Goal: Information Seeking & Learning: Learn about a topic

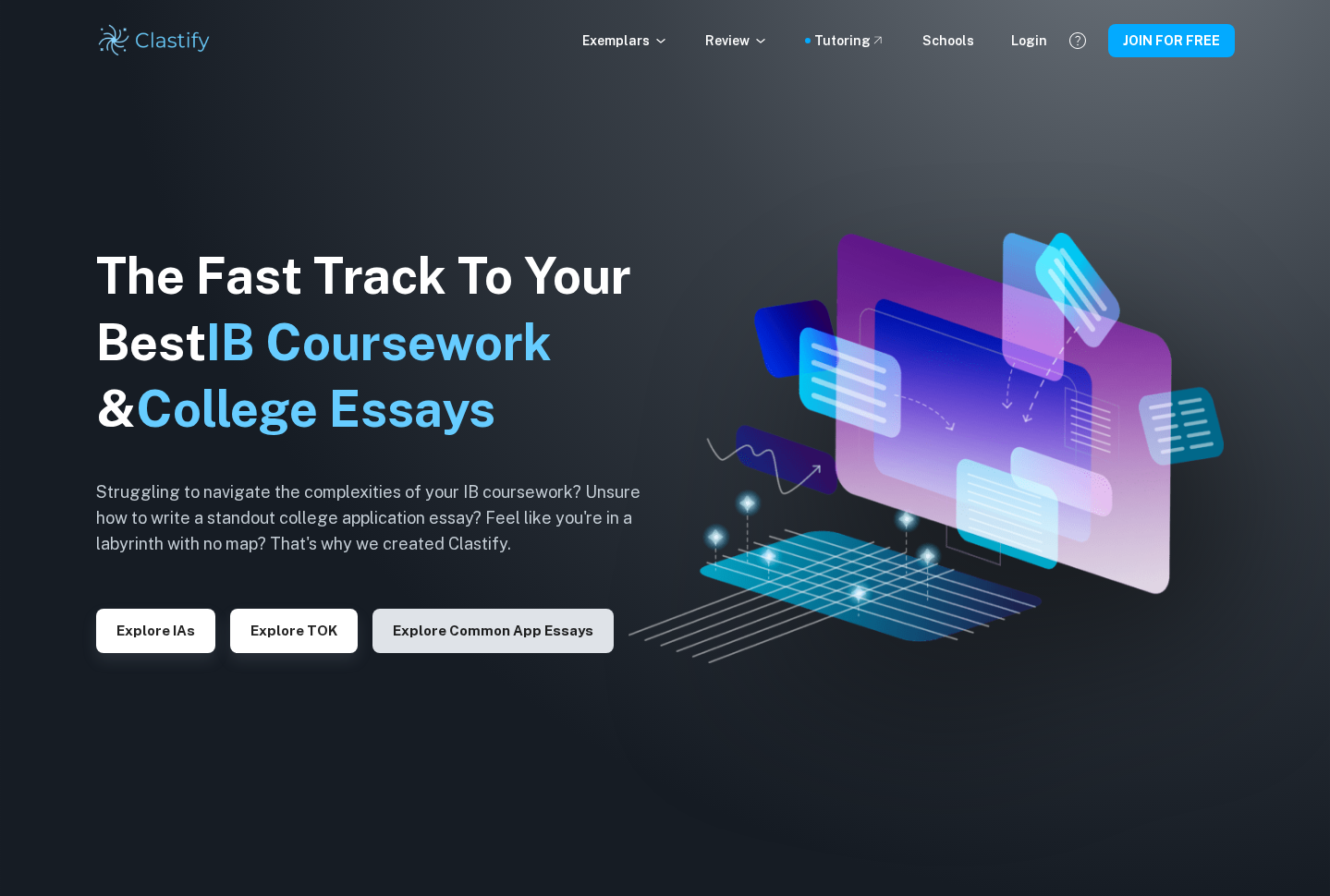
click at [412, 636] on button "Explore Common App essays" at bounding box center [493, 630] width 241 height 44
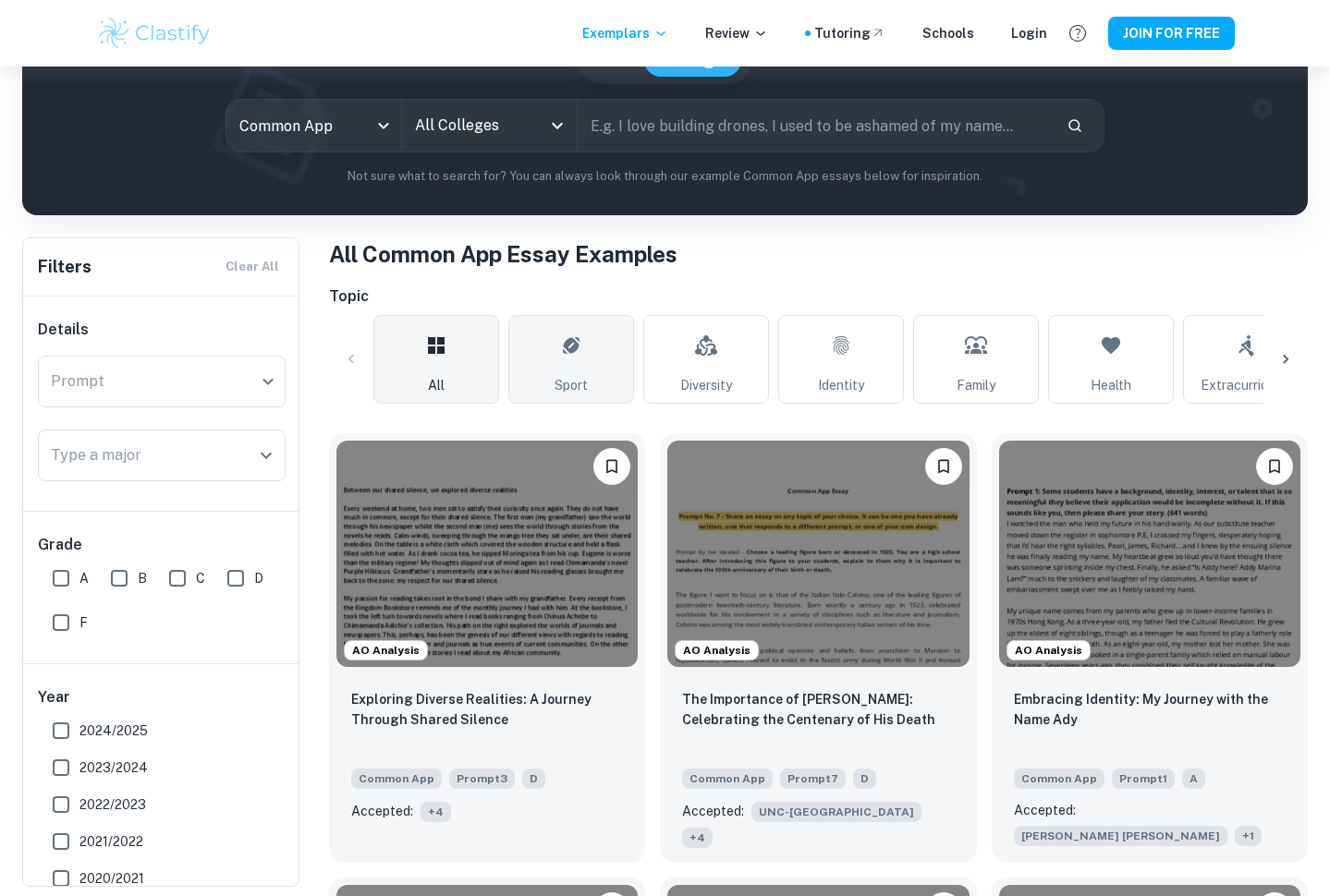
scroll to position [199, 0]
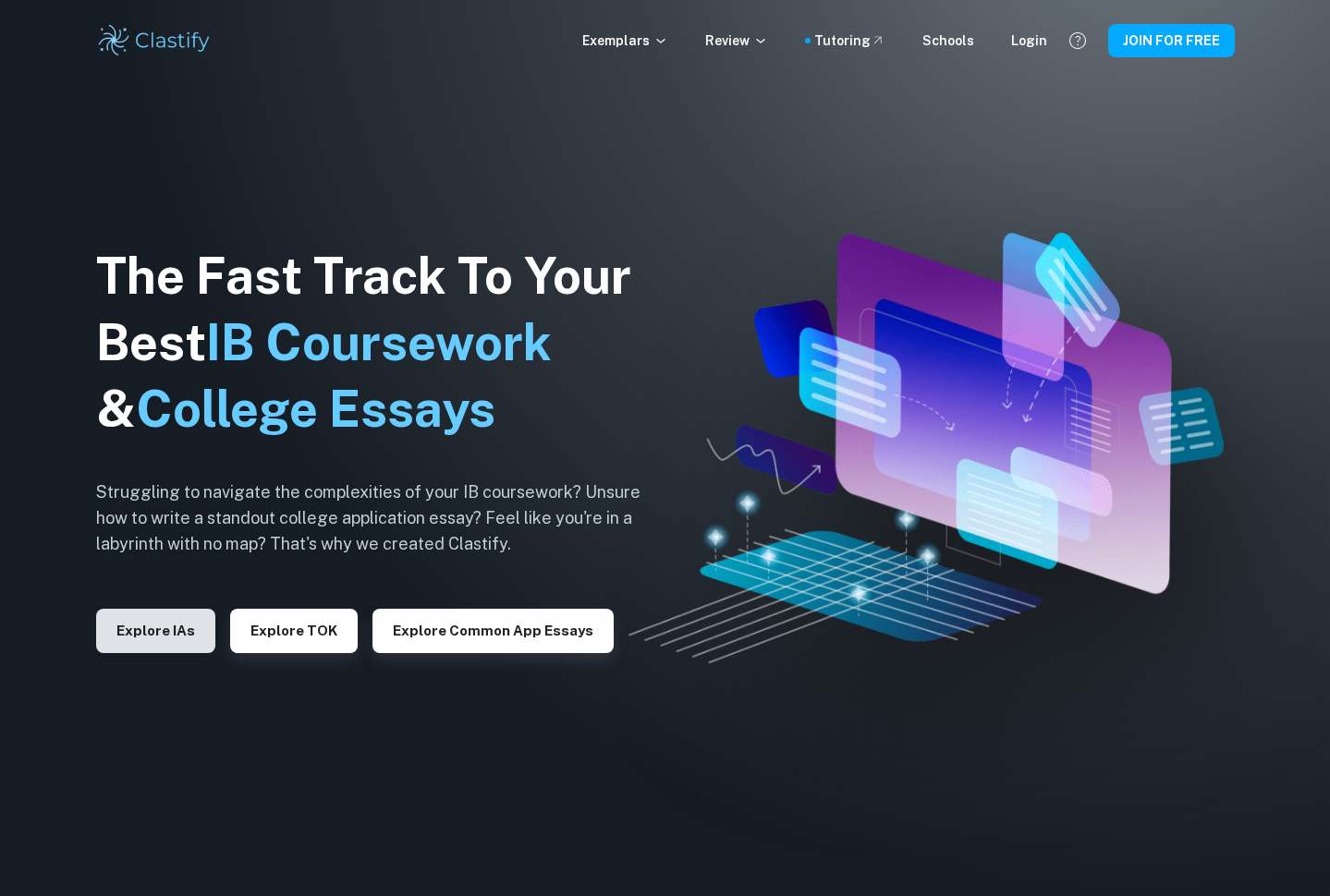
click at [173, 621] on button "Explore IAs" at bounding box center [155, 630] width 119 height 44
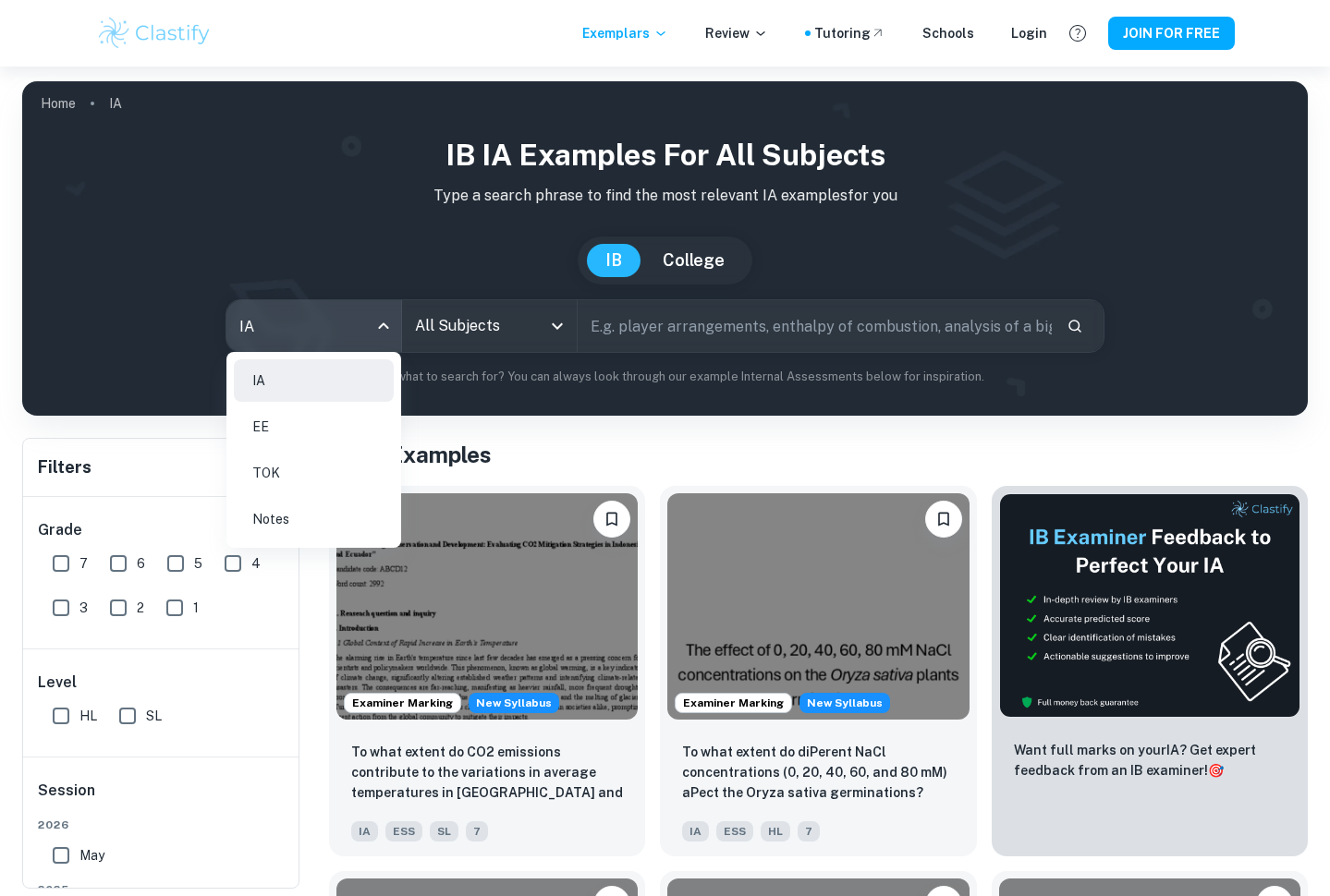
click at [346, 342] on body "We value your privacy We use cookies to enhance your browsing experience, serve…" at bounding box center [665, 514] width 1330 height 896
click at [317, 422] on li "EE" at bounding box center [314, 426] width 160 height 42
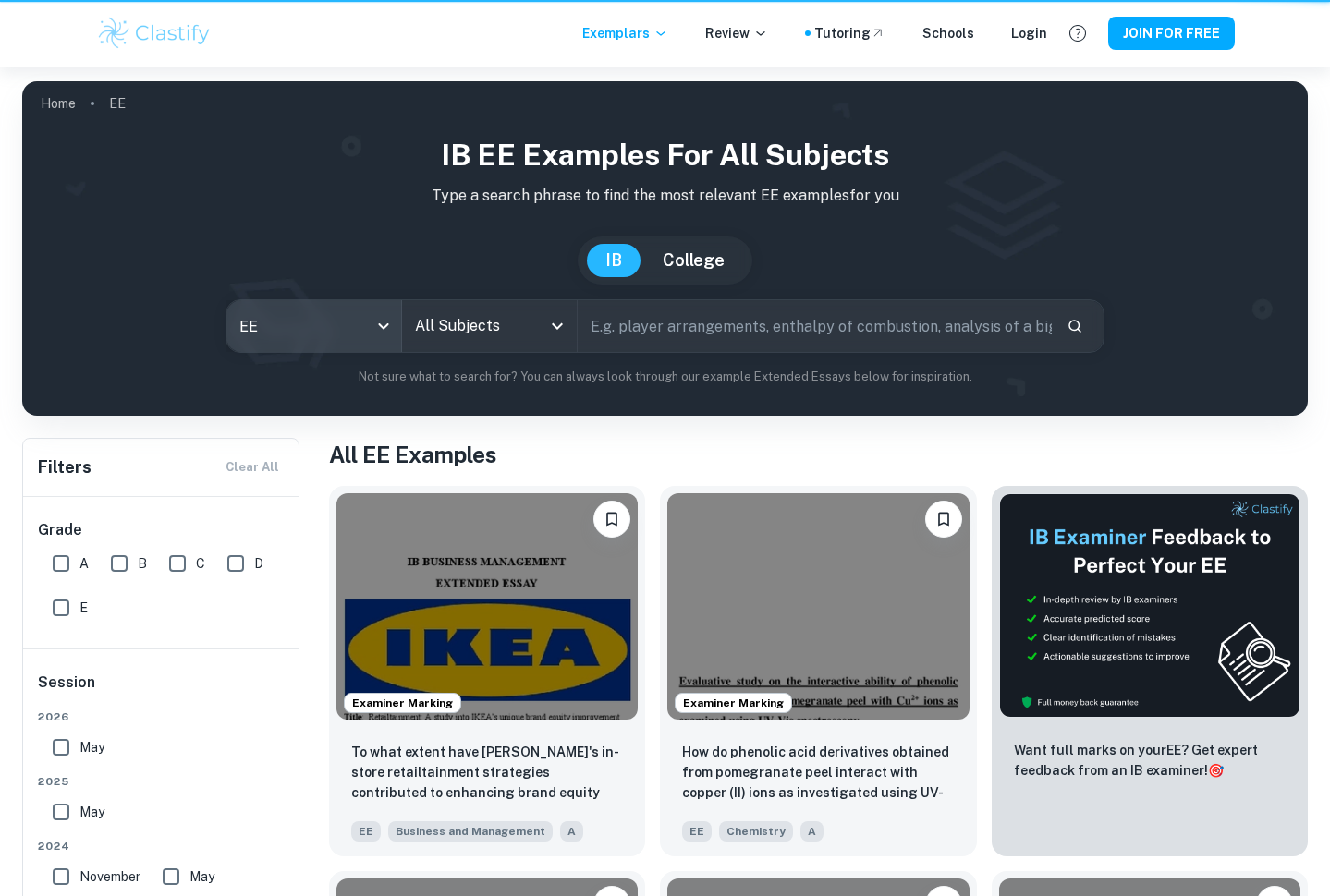
type input "ee"
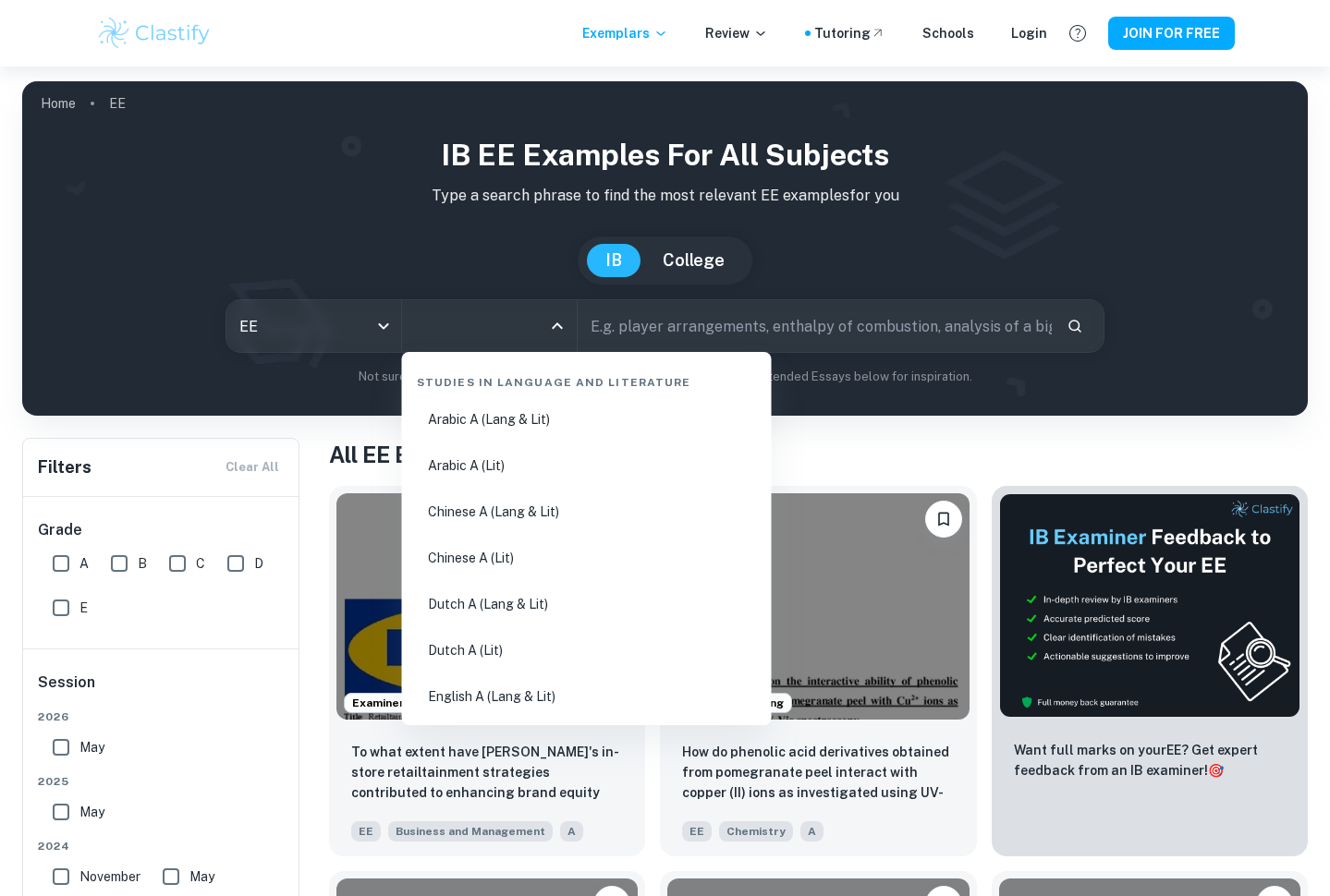
click at [470, 321] on input "All Subjects" at bounding box center [475, 327] width 130 height 35
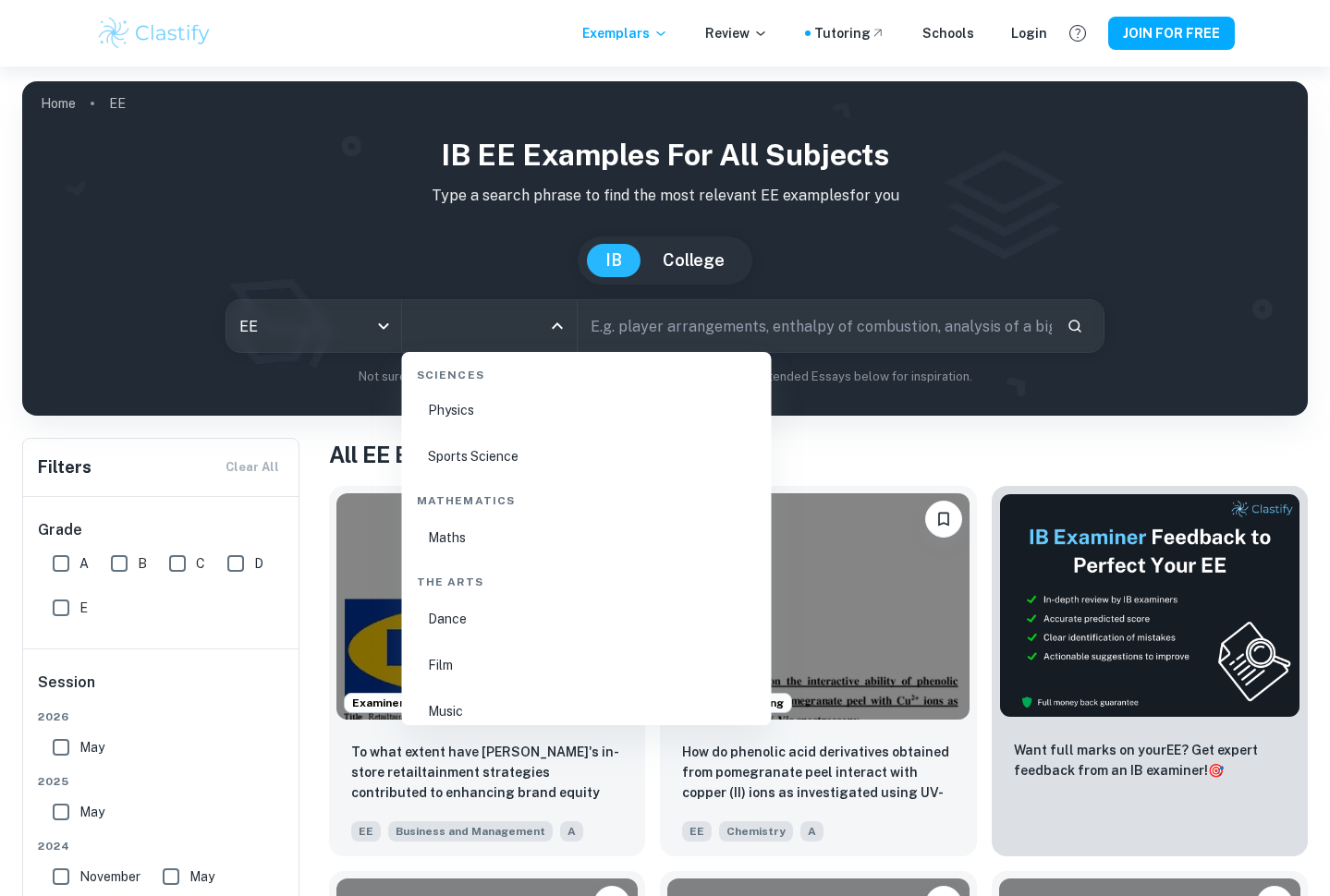
scroll to position [2938, 0]
click at [457, 542] on li "Maths" at bounding box center [586, 532] width 355 height 42
type input "Maths"
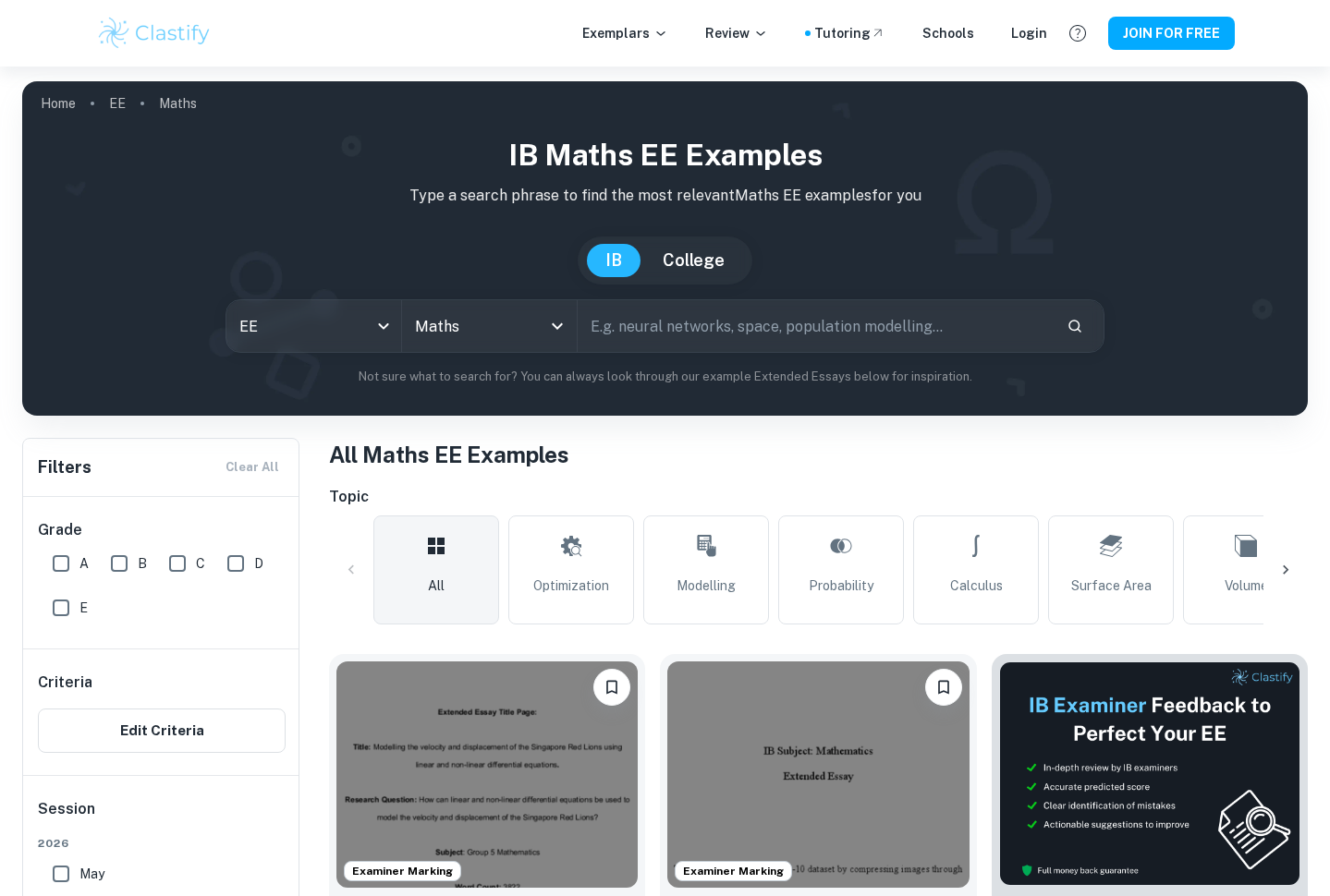
click at [698, 339] on input "text" at bounding box center [815, 326] width 475 height 52
click at [648, 326] on input "text" at bounding box center [815, 326] width 475 height 52
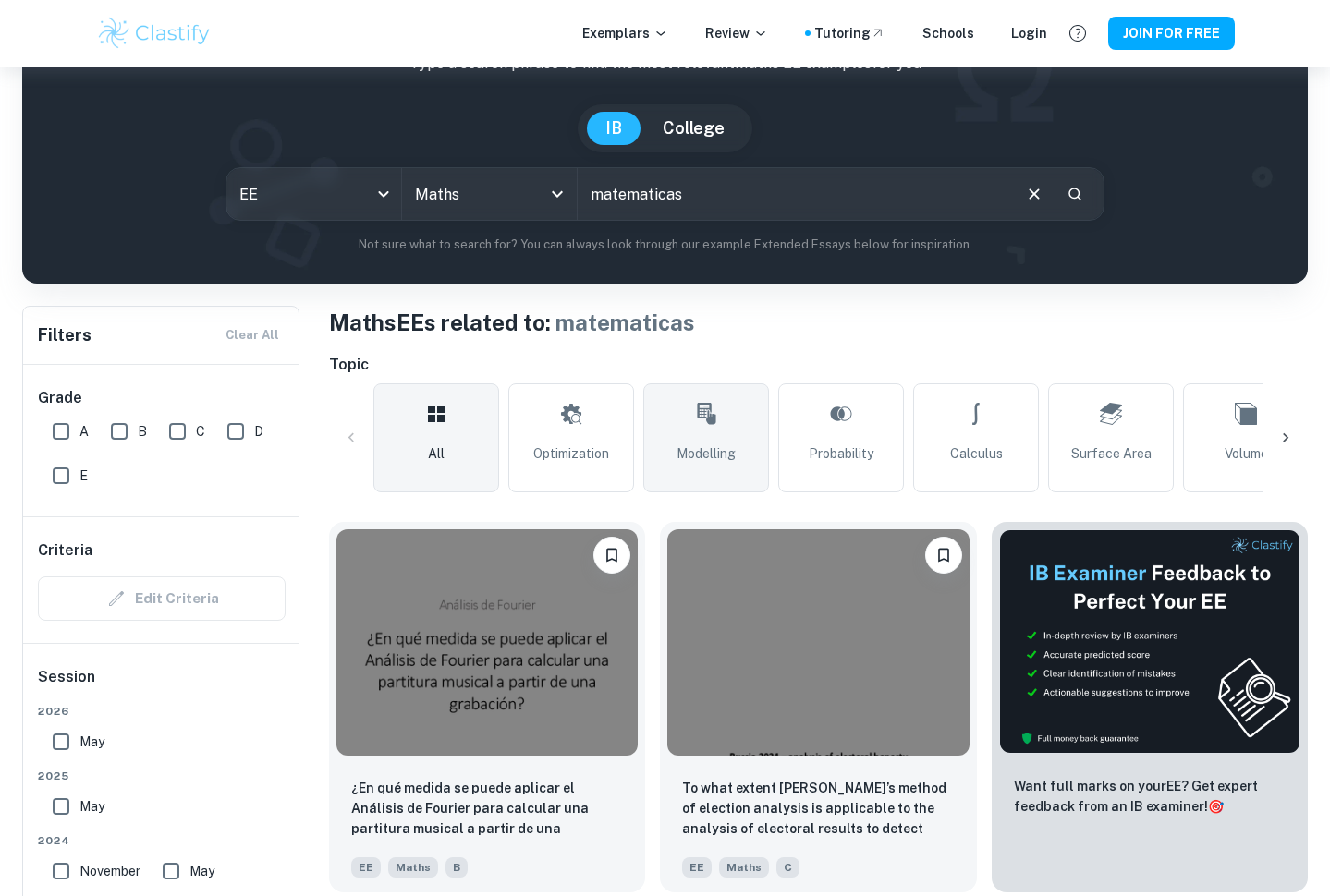
scroll to position [120, 0]
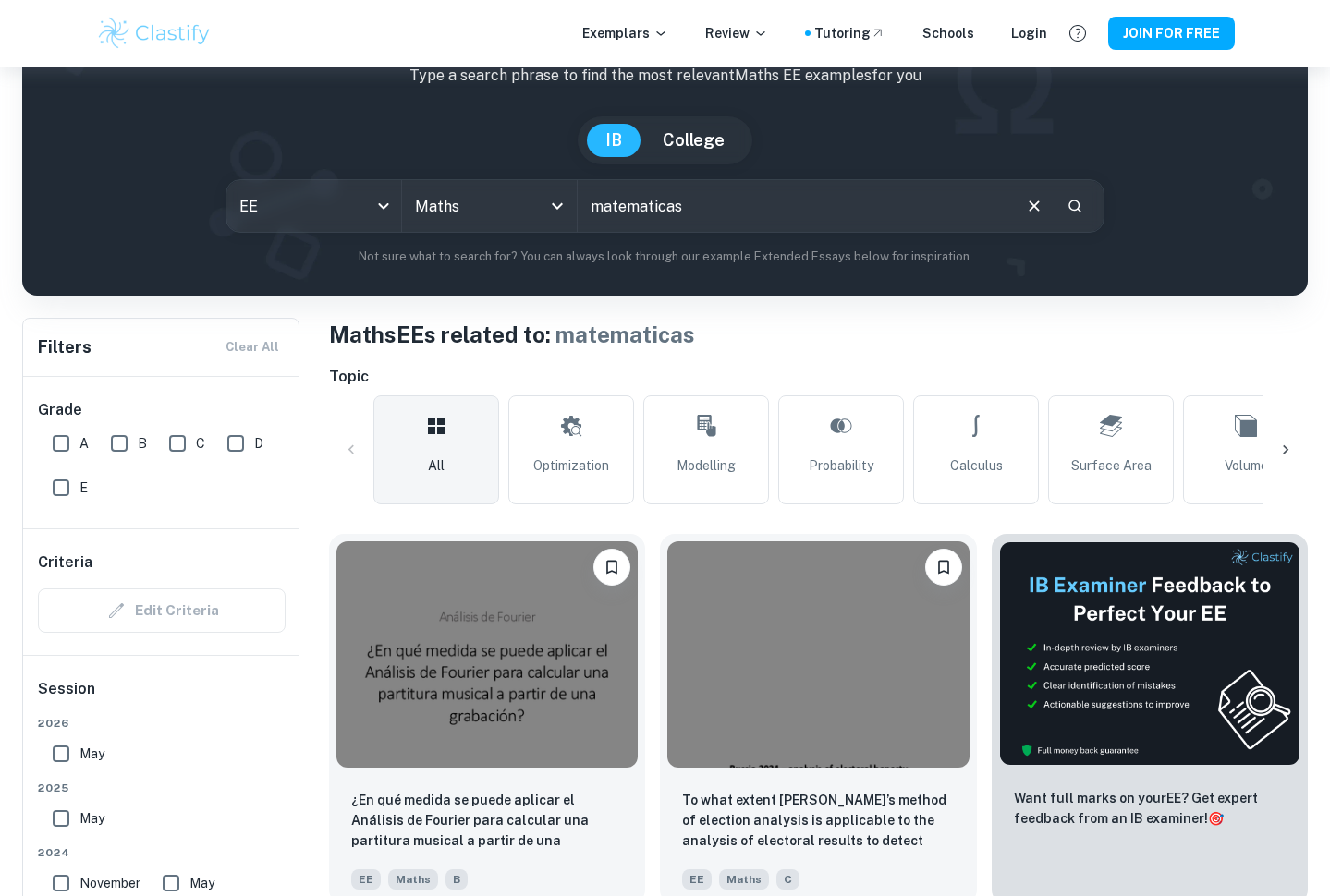
drag, startPoint x: 716, startPoint y: 206, endPoint x: 582, endPoint y: 202, distance: 134.1
click at [582, 202] on input "matematicas" at bounding box center [794, 206] width 433 height 52
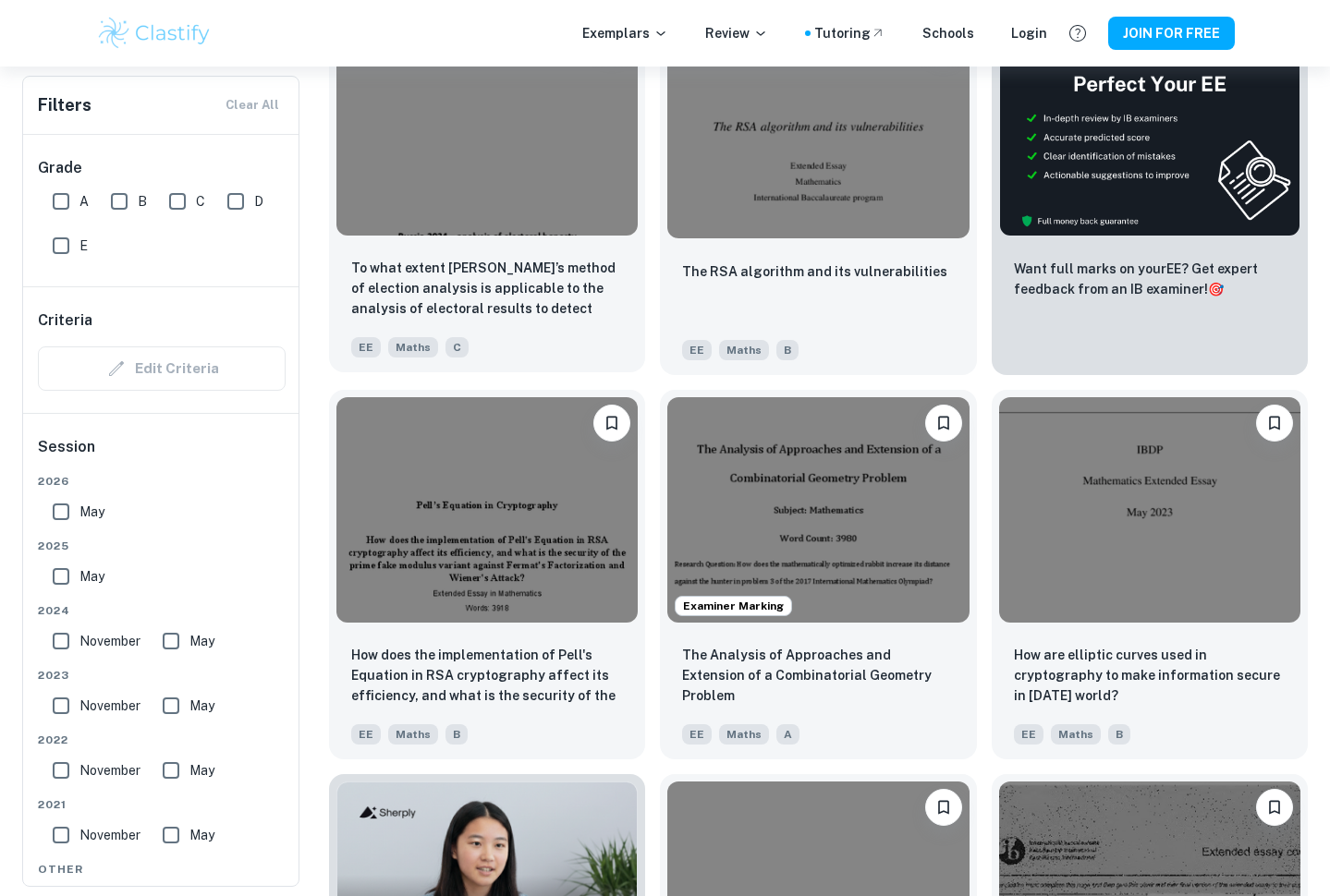
scroll to position [651, 0]
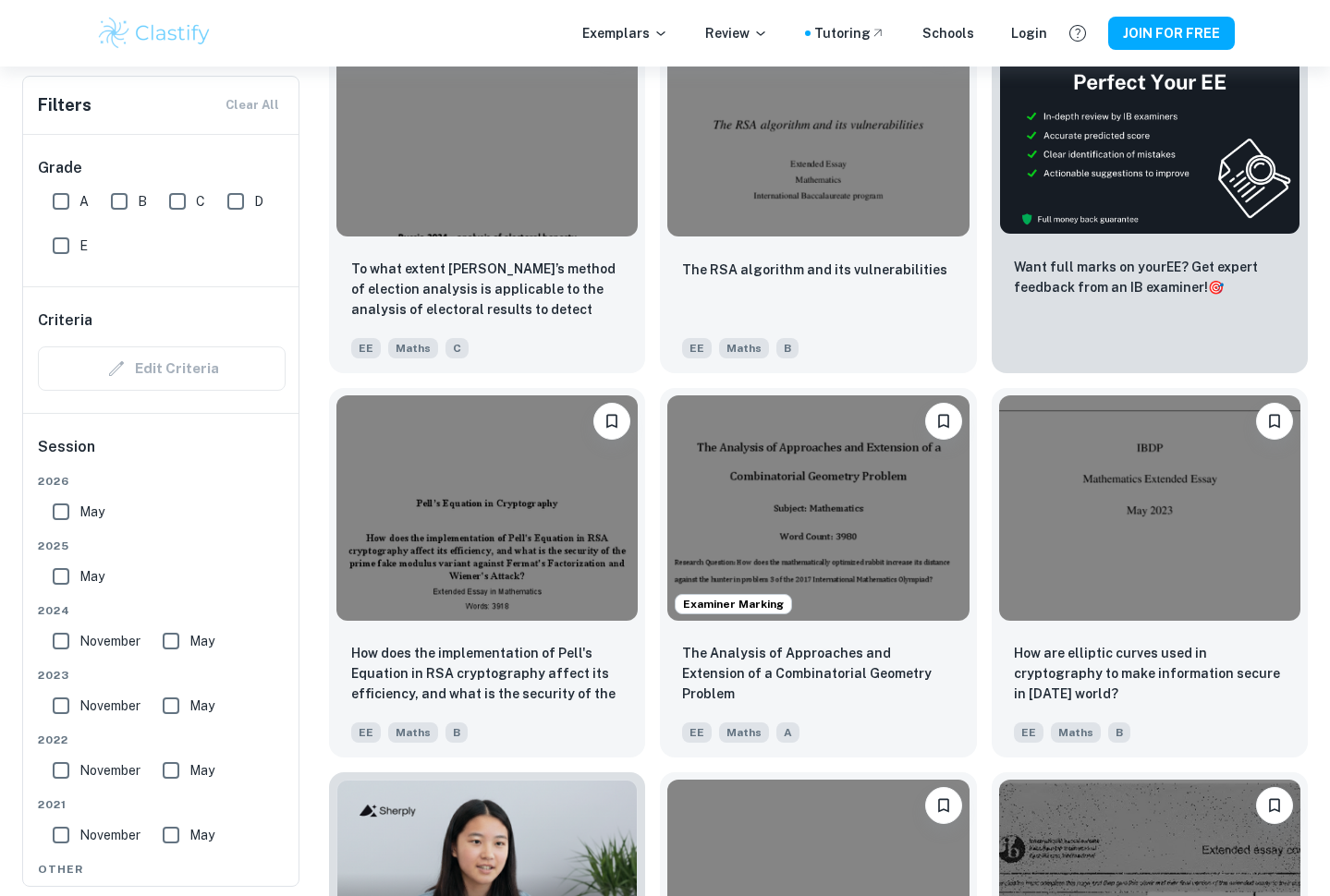
click at [756, 4] on div "Exemplars Review Tutoring Schools Login JOIN FOR FREE" at bounding box center [665, 33] width 1330 height 67
click at [756, 2] on div "Exemplars Review Tutoring Schools Login JOIN FOR FREE" at bounding box center [665, 33] width 1330 height 67
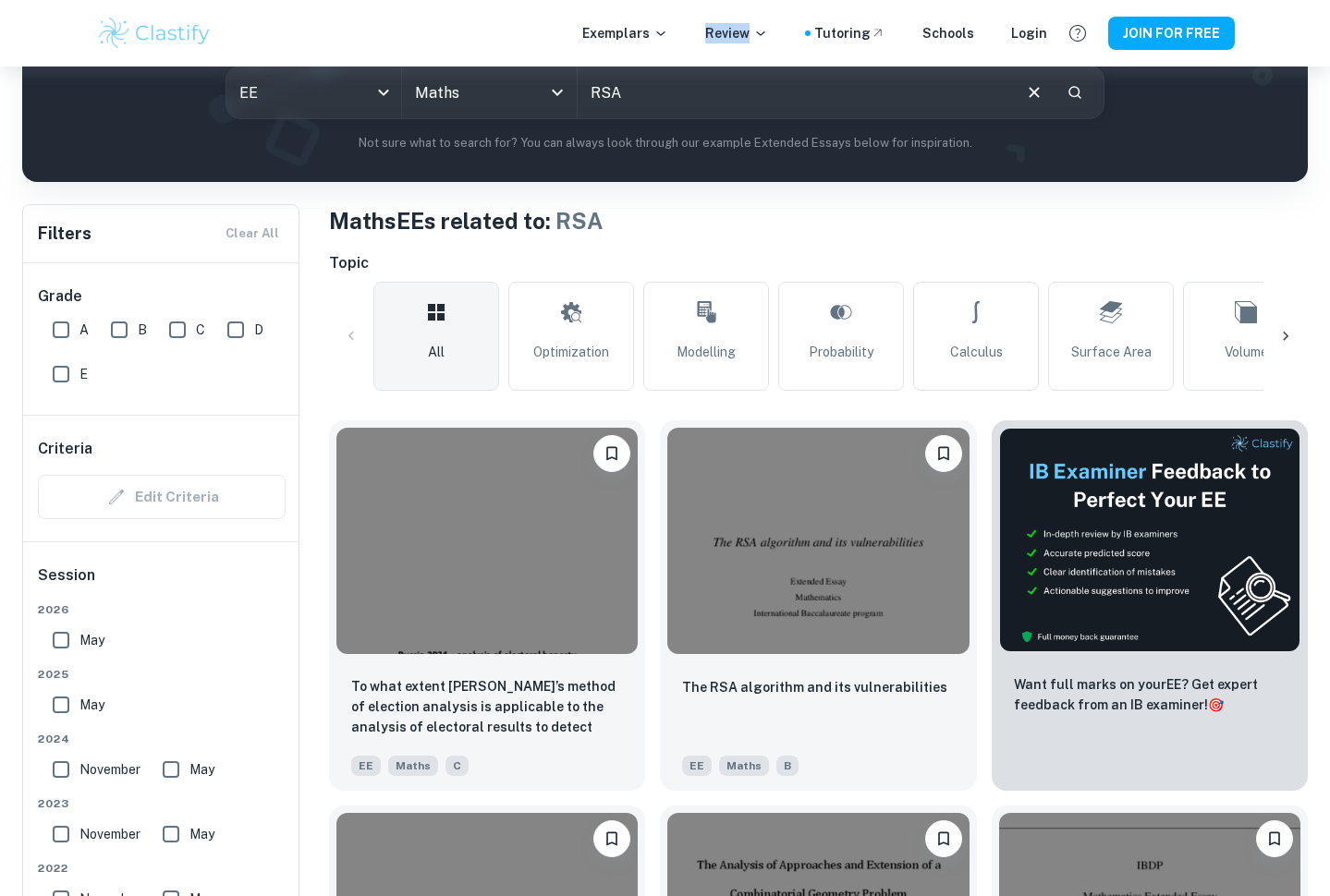
scroll to position [0, 0]
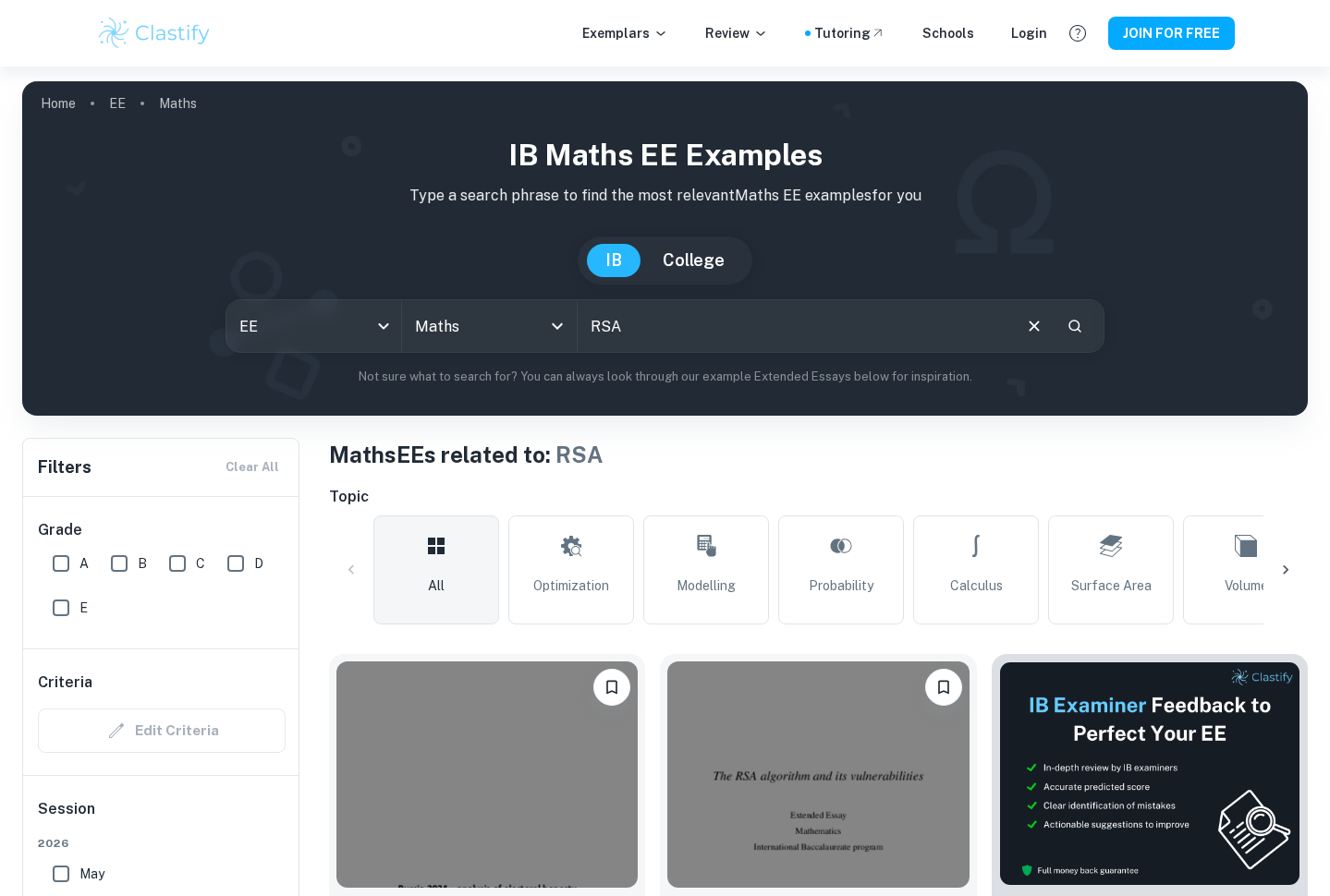
click at [619, 324] on input "RSA" at bounding box center [794, 326] width 433 height 52
type input "R"
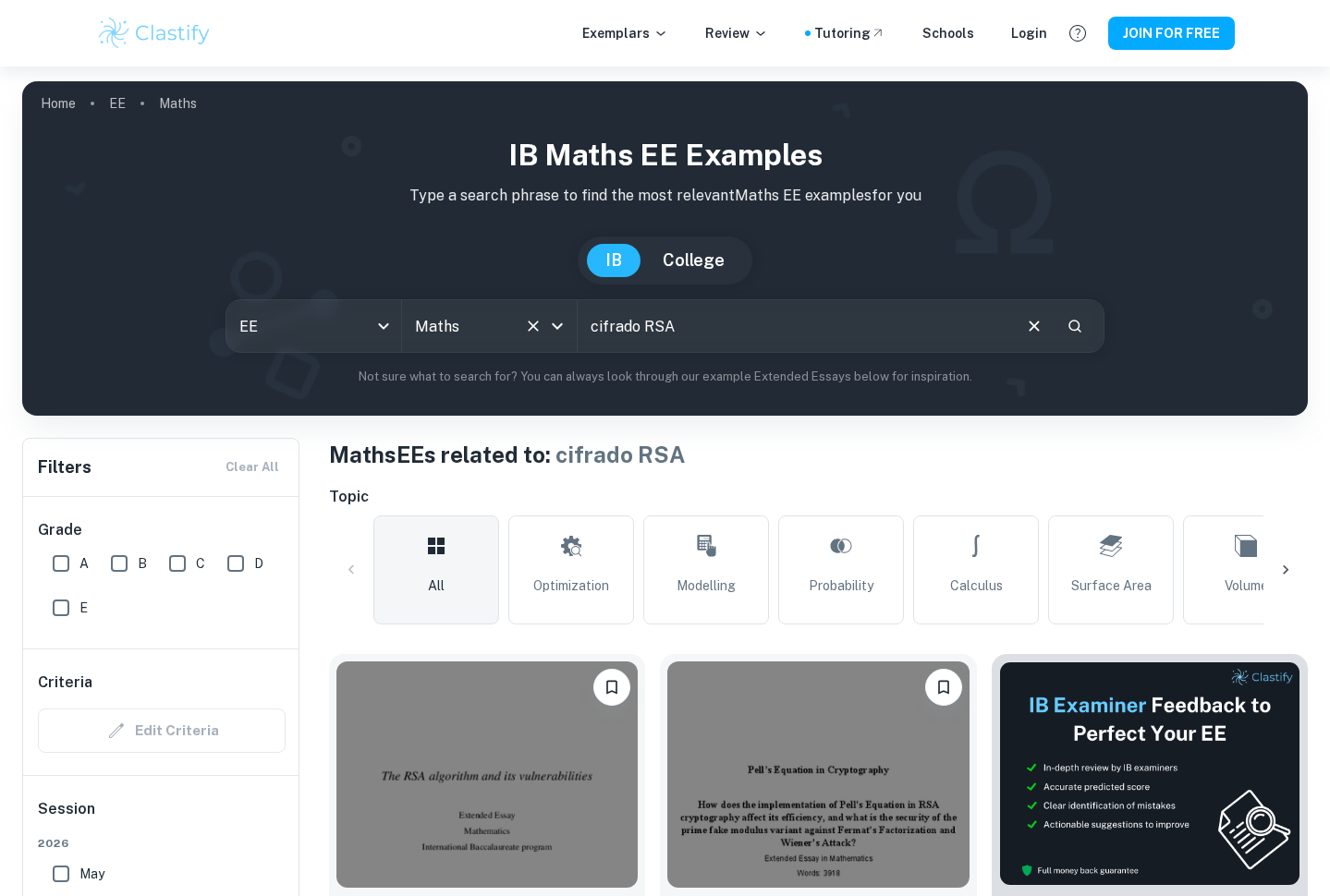
drag, startPoint x: 692, startPoint y: 329, endPoint x: 543, endPoint y: 345, distance: 149.9
click at [543, 345] on div "EE ee All Subjects Maths All Subjects cifrado RSA ​" at bounding box center [664, 326] width 878 height 53
drag, startPoint x: 677, startPoint y: 317, endPoint x: 601, endPoint y: 320, distance: 76.1
click at [602, 320] on input "cifrado RSA" at bounding box center [794, 326] width 433 height 52
click at [589, 326] on input "cifrado RSA" at bounding box center [794, 326] width 433 height 52
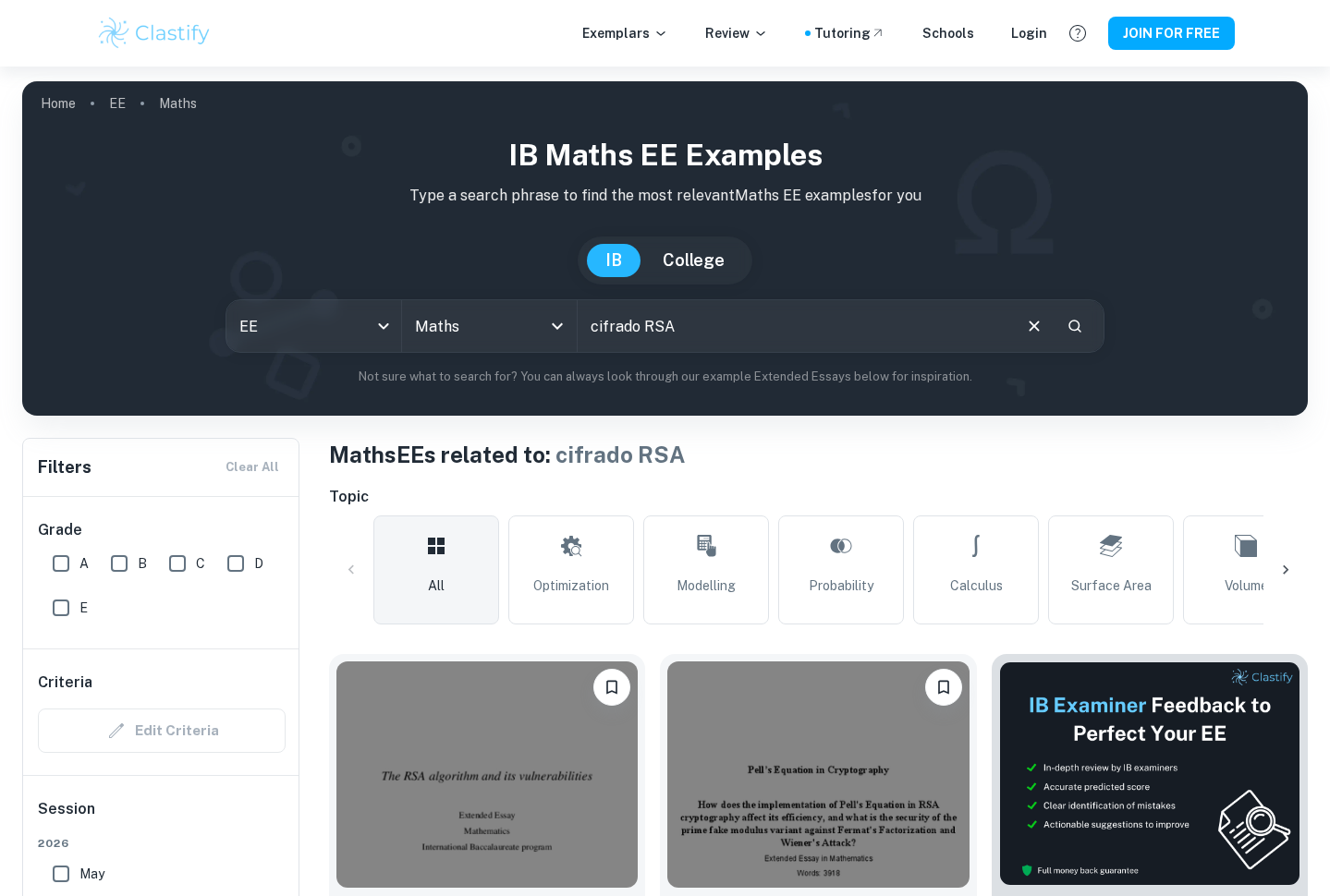
drag, startPoint x: 589, startPoint y: 326, endPoint x: 689, endPoint y: 323, distance: 100.0
click at [689, 323] on input "cifrado RSA" at bounding box center [794, 326] width 433 height 52
type input "m"
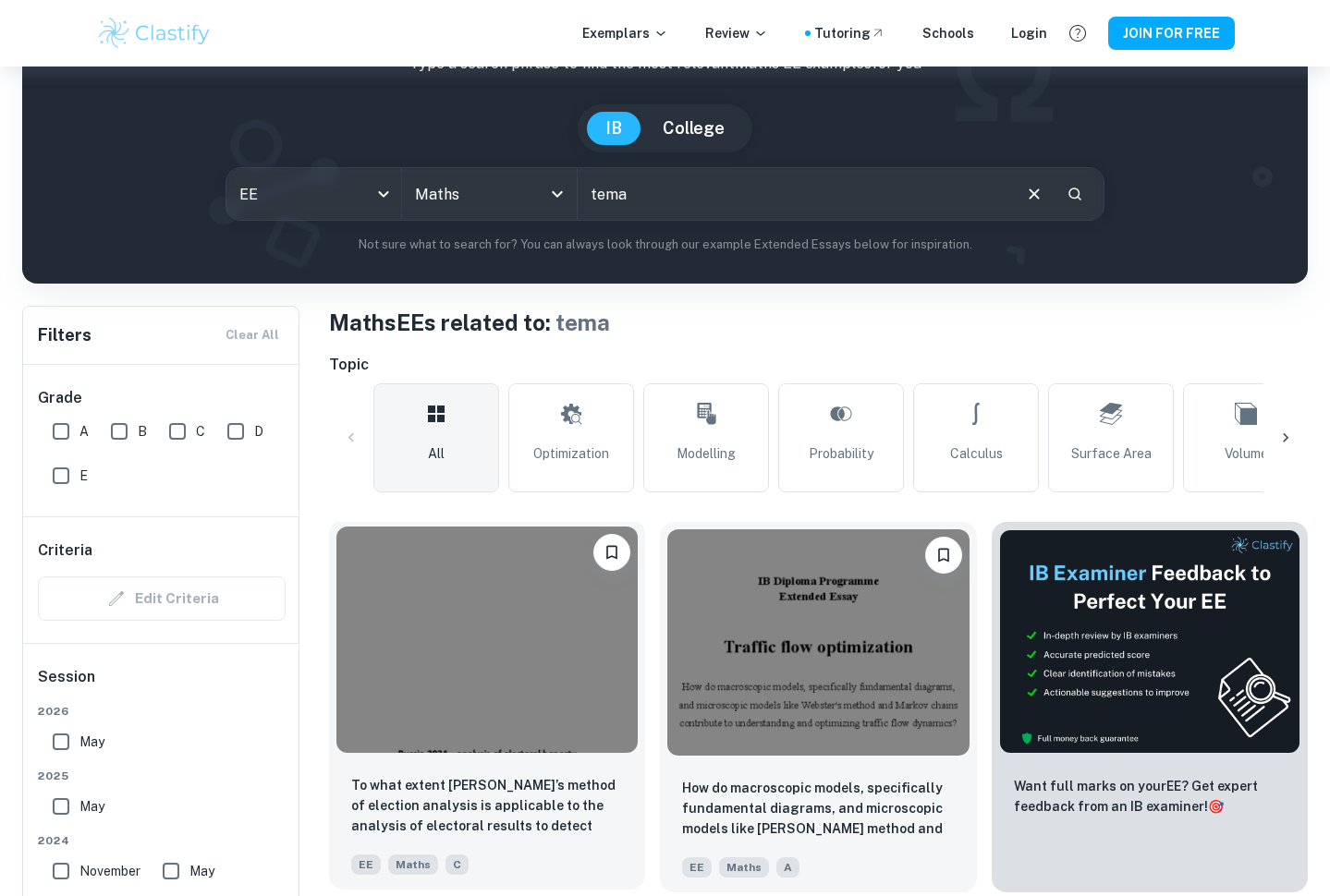
scroll to position [158, 0]
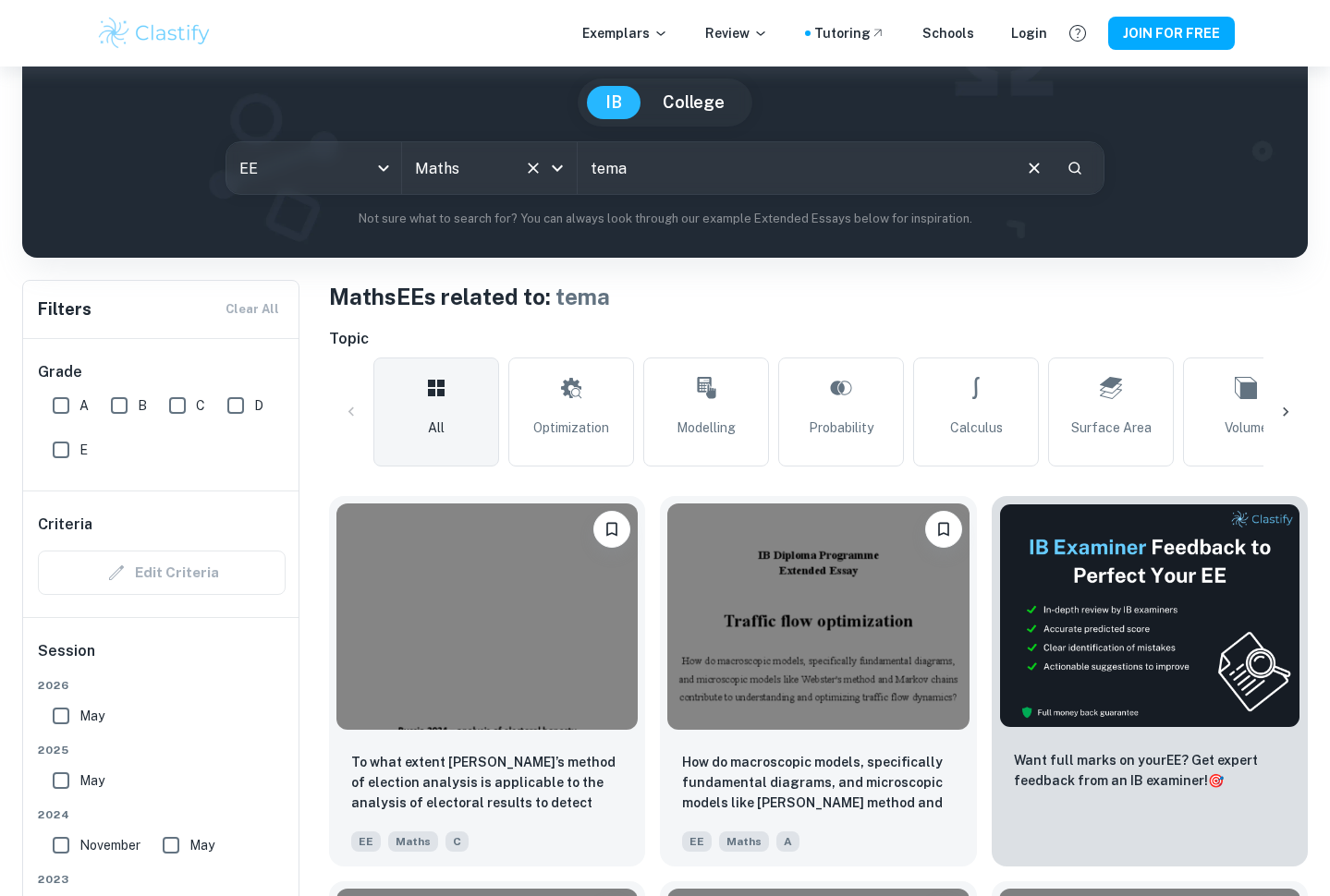
drag, startPoint x: 648, startPoint y: 164, endPoint x: 544, endPoint y: 163, distance: 104.0
click at [544, 163] on div "EE ee All Subjects Maths All Subjects tema ​" at bounding box center [664, 168] width 878 height 53
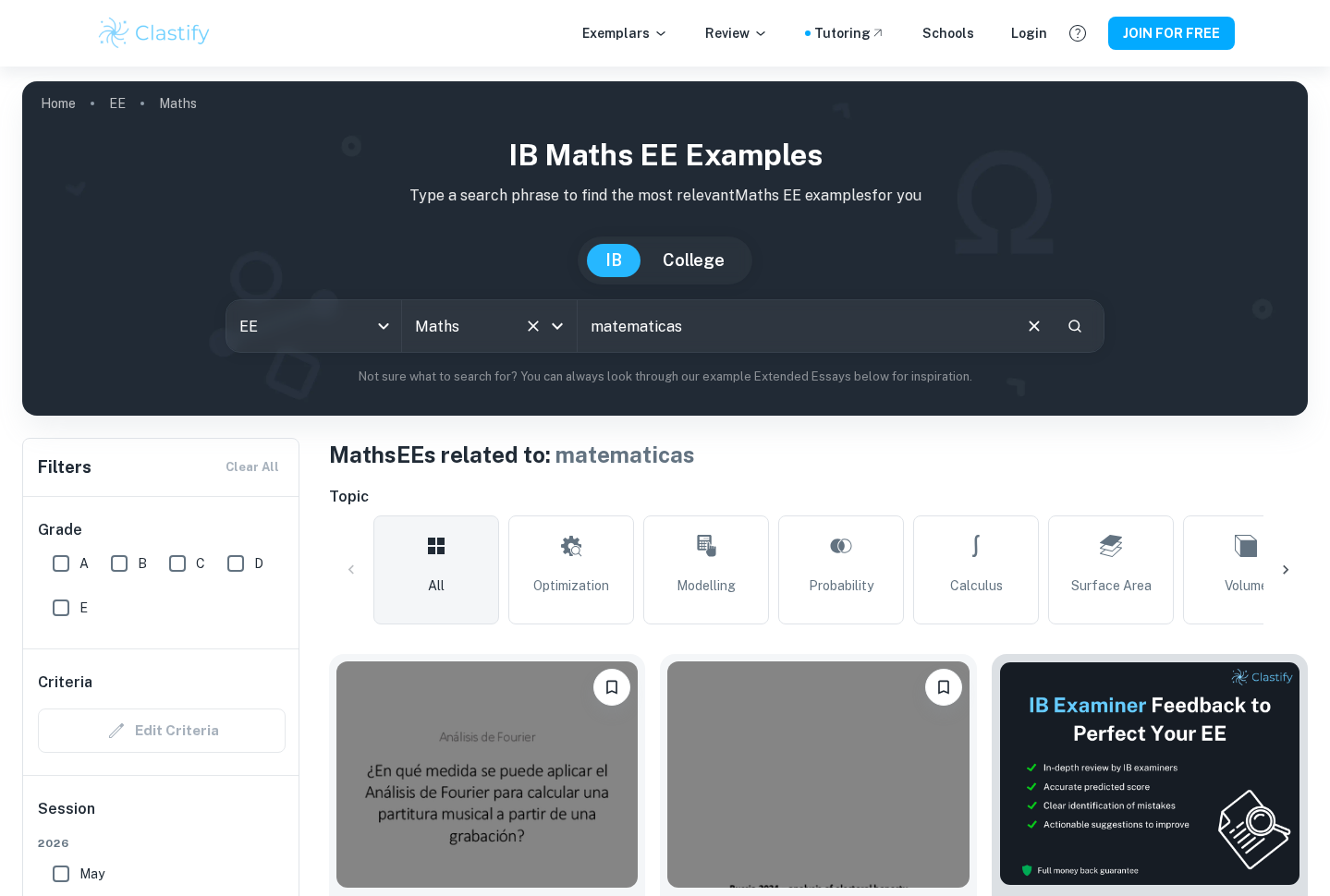
drag, startPoint x: 703, startPoint y: 341, endPoint x: 574, endPoint y: 331, distance: 129.4
click at [574, 331] on div "EE ee All Subjects Maths All Subjects matematicas ​" at bounding box center [664, 326] width 878 height 53
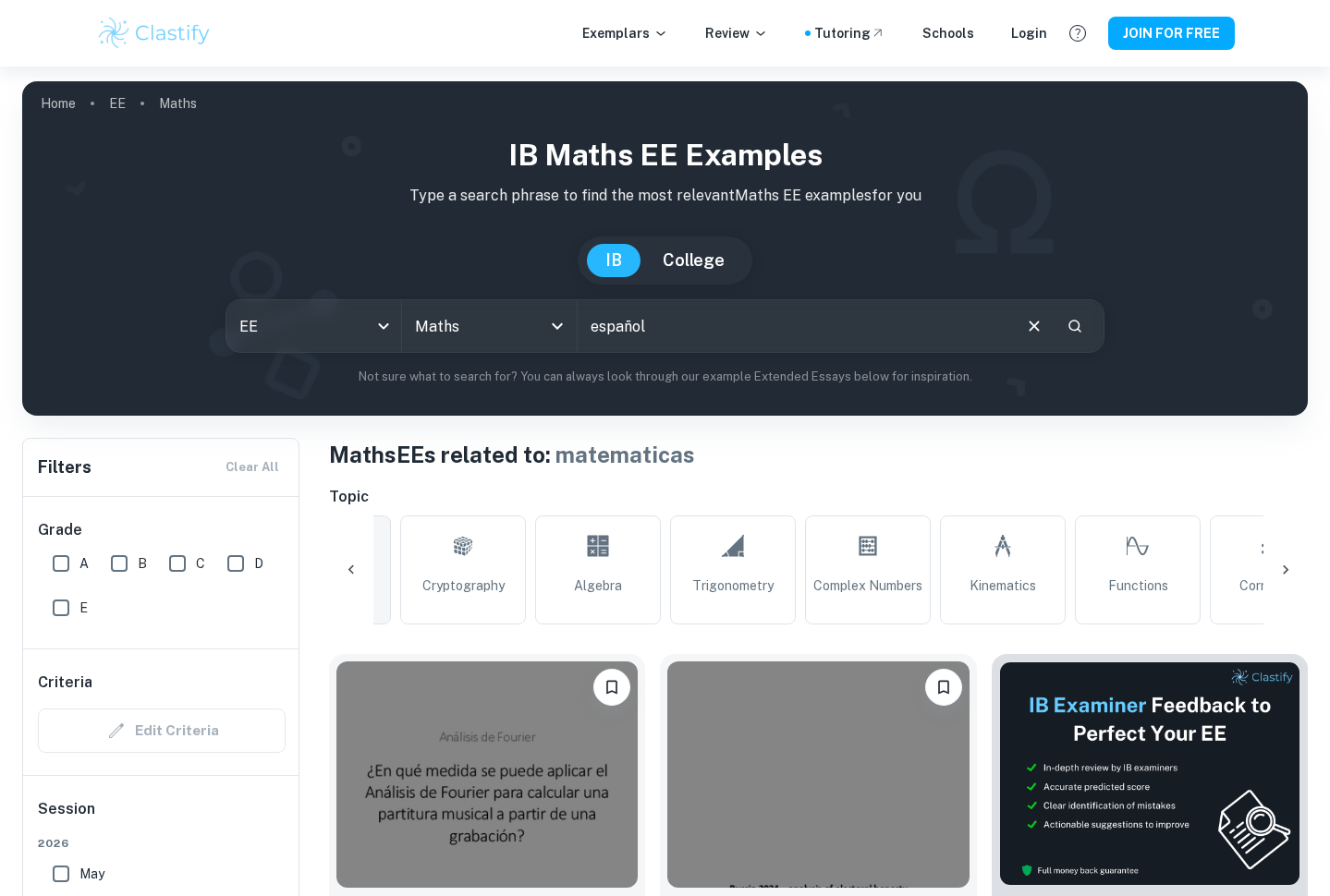
scroll to position [0, 1328]
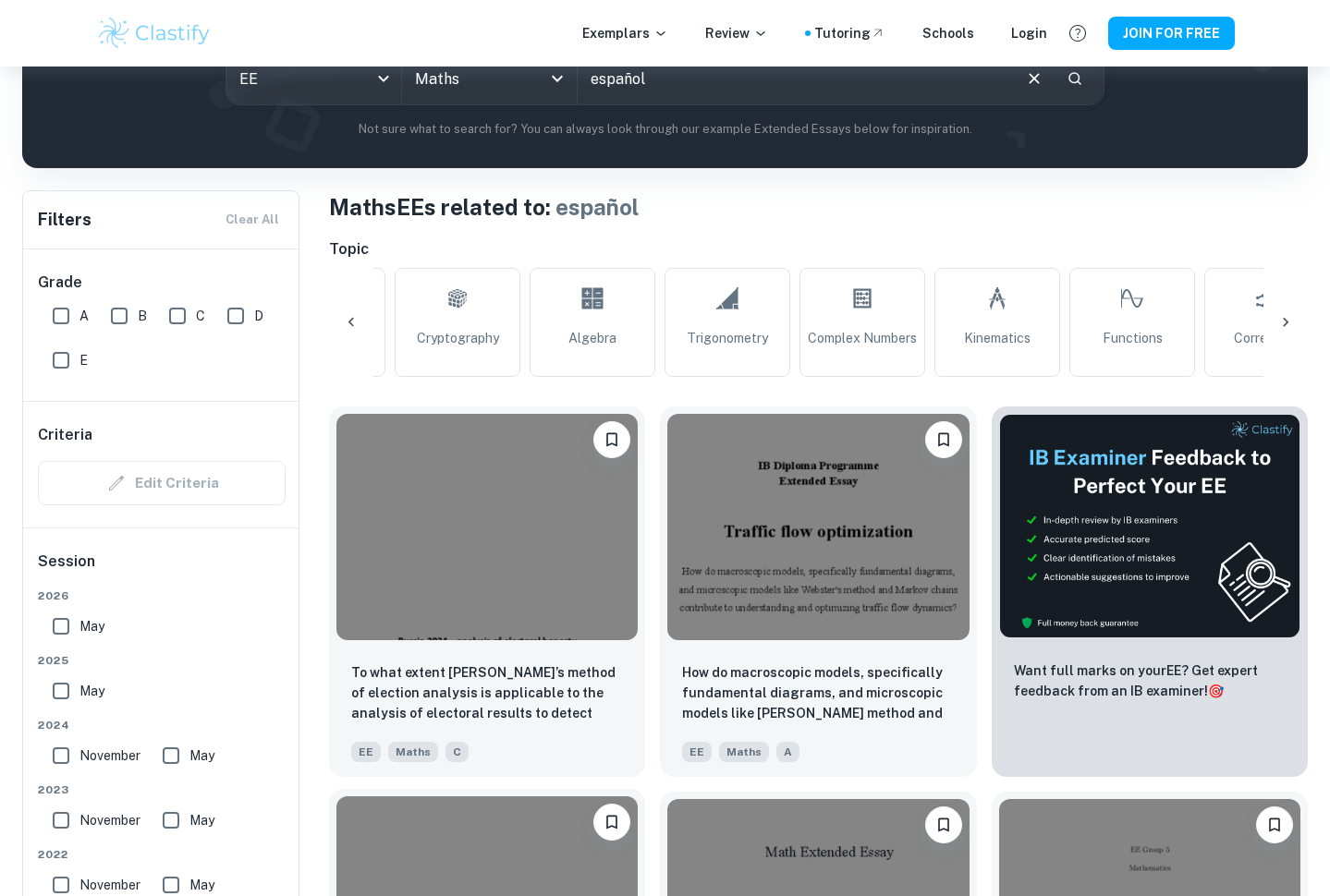
scroll to position [40, 0]
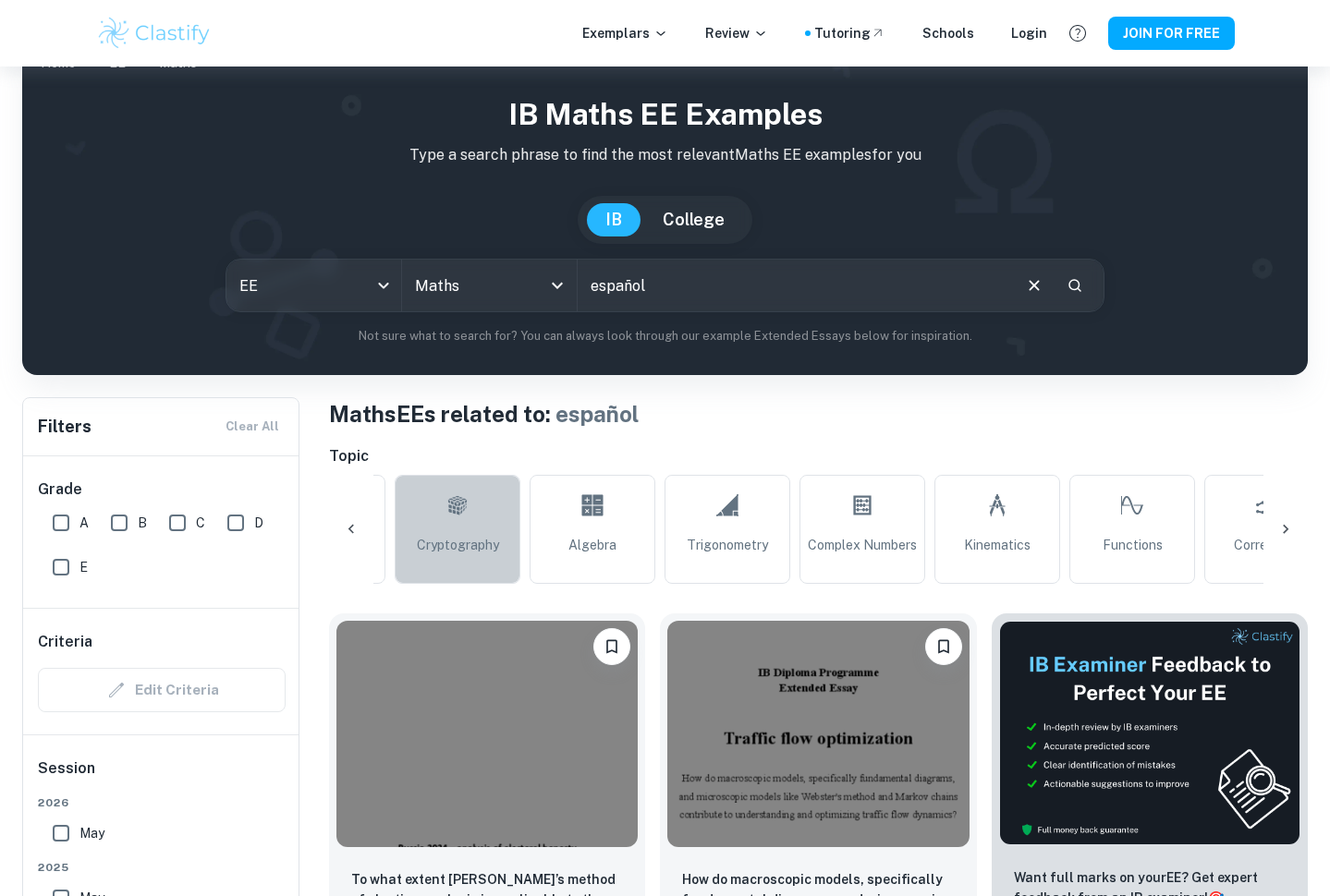
click at [462, 530] on link "Cryptography" at bounding box center [457, 529] width 126 height 109
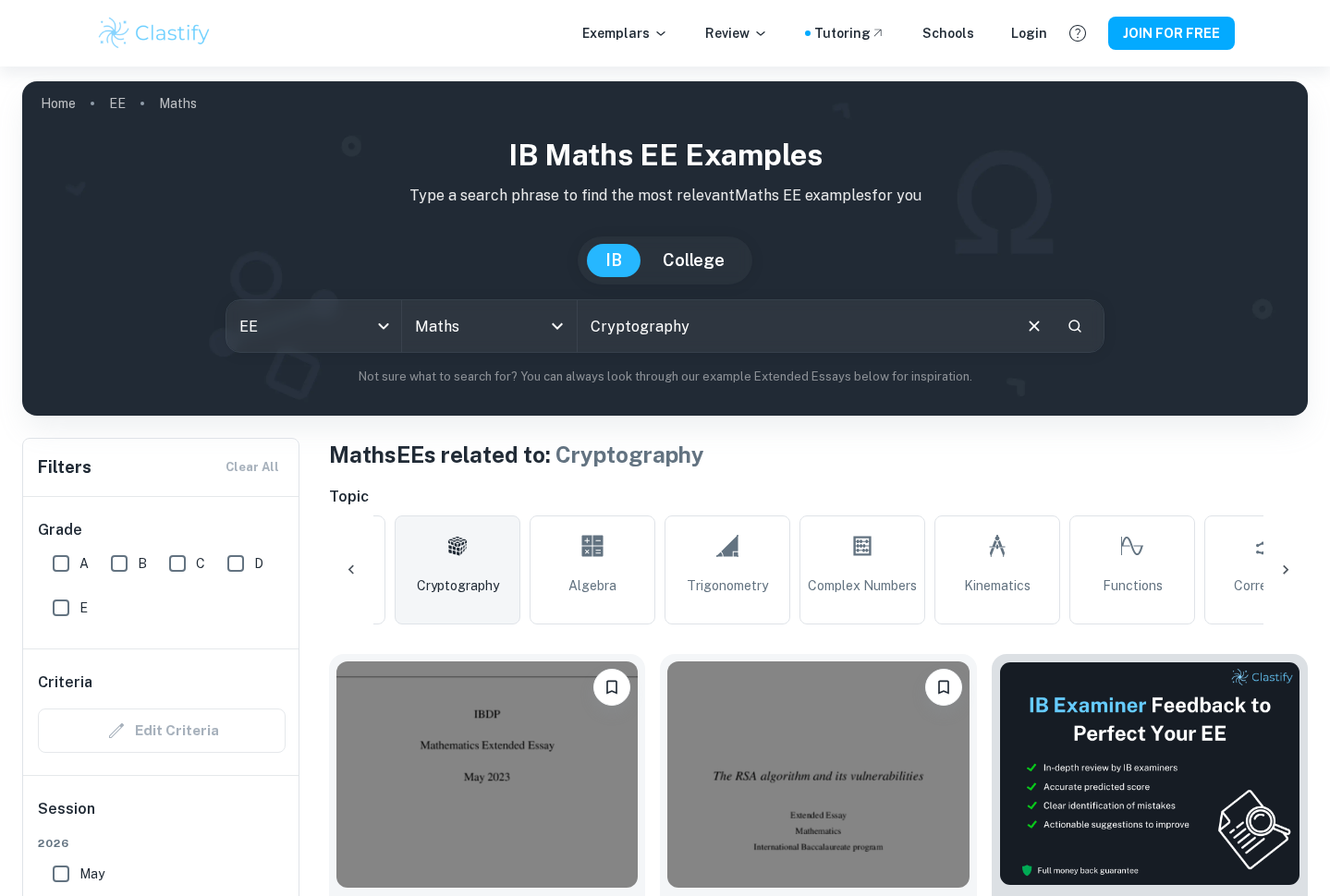
drag, startPoint x: 704, startPoint y: 329, endPoint x: 577, endPoint y: 327, distance: 127.0
click at [577, 327] on input "Cryptography" at bounding box center [794, 326] width 433 height 52
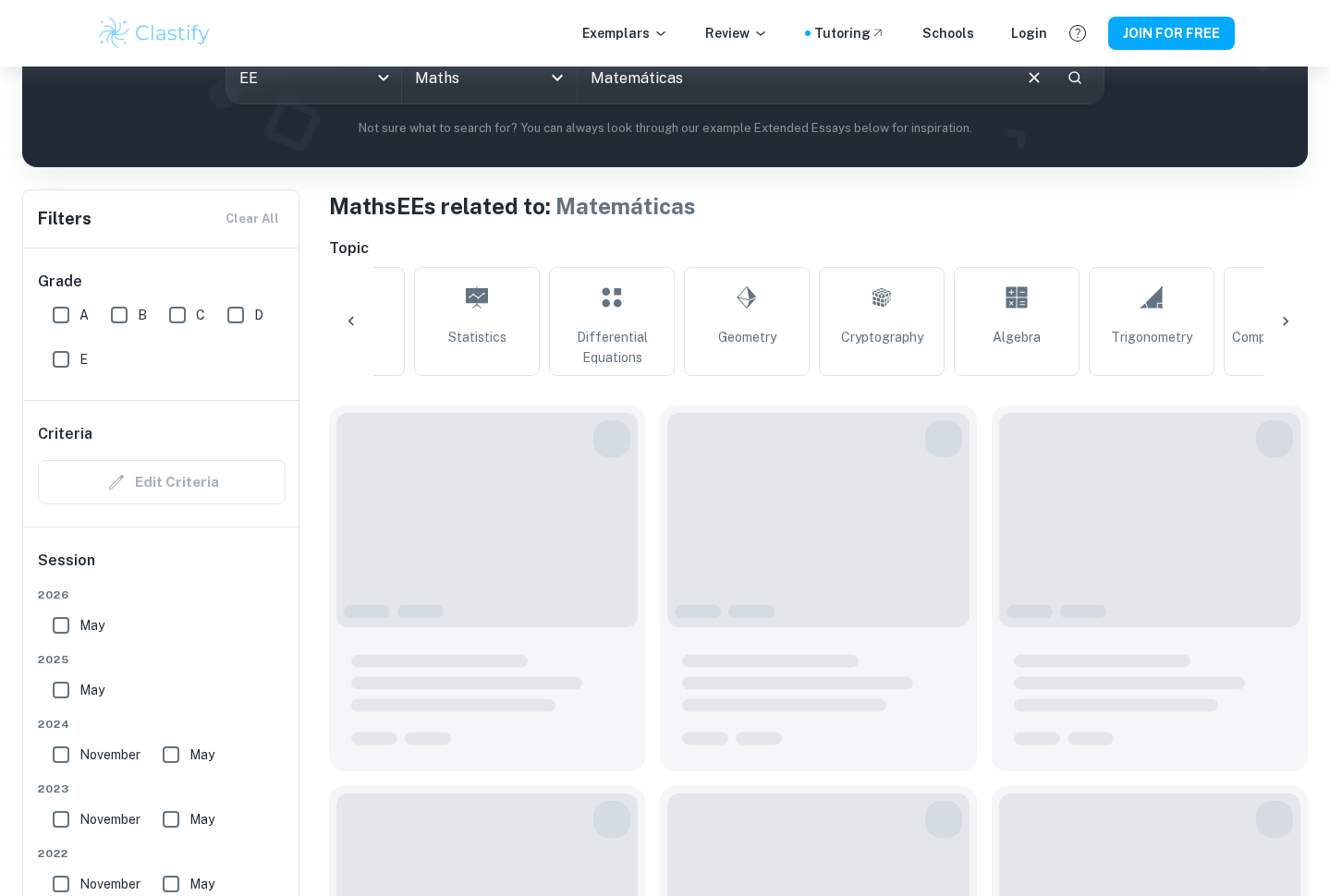
scroll to position [0, 943]
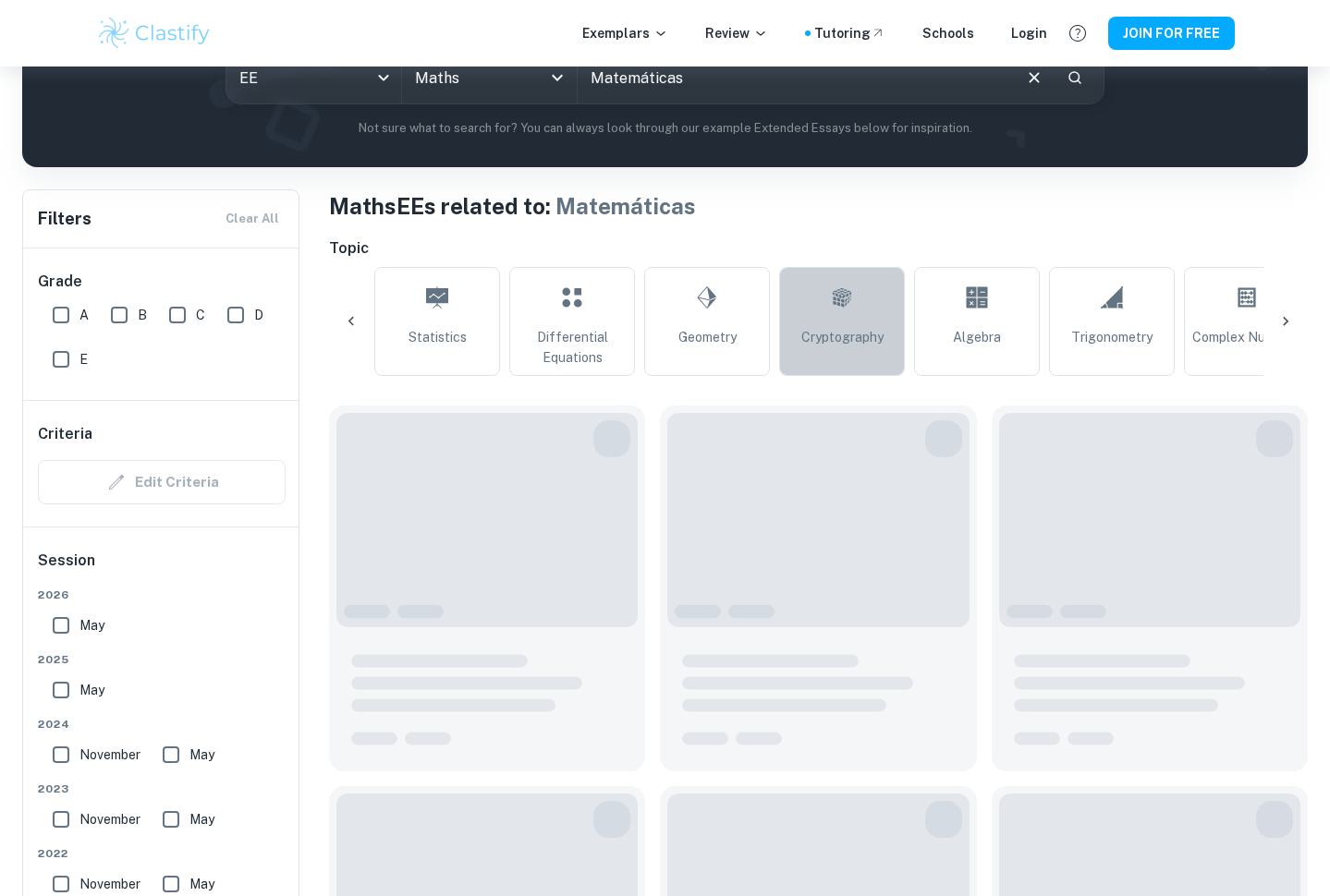
click at [823, 298] on link "Cryptography" at bounding box center [842, 322] width 126 height 109
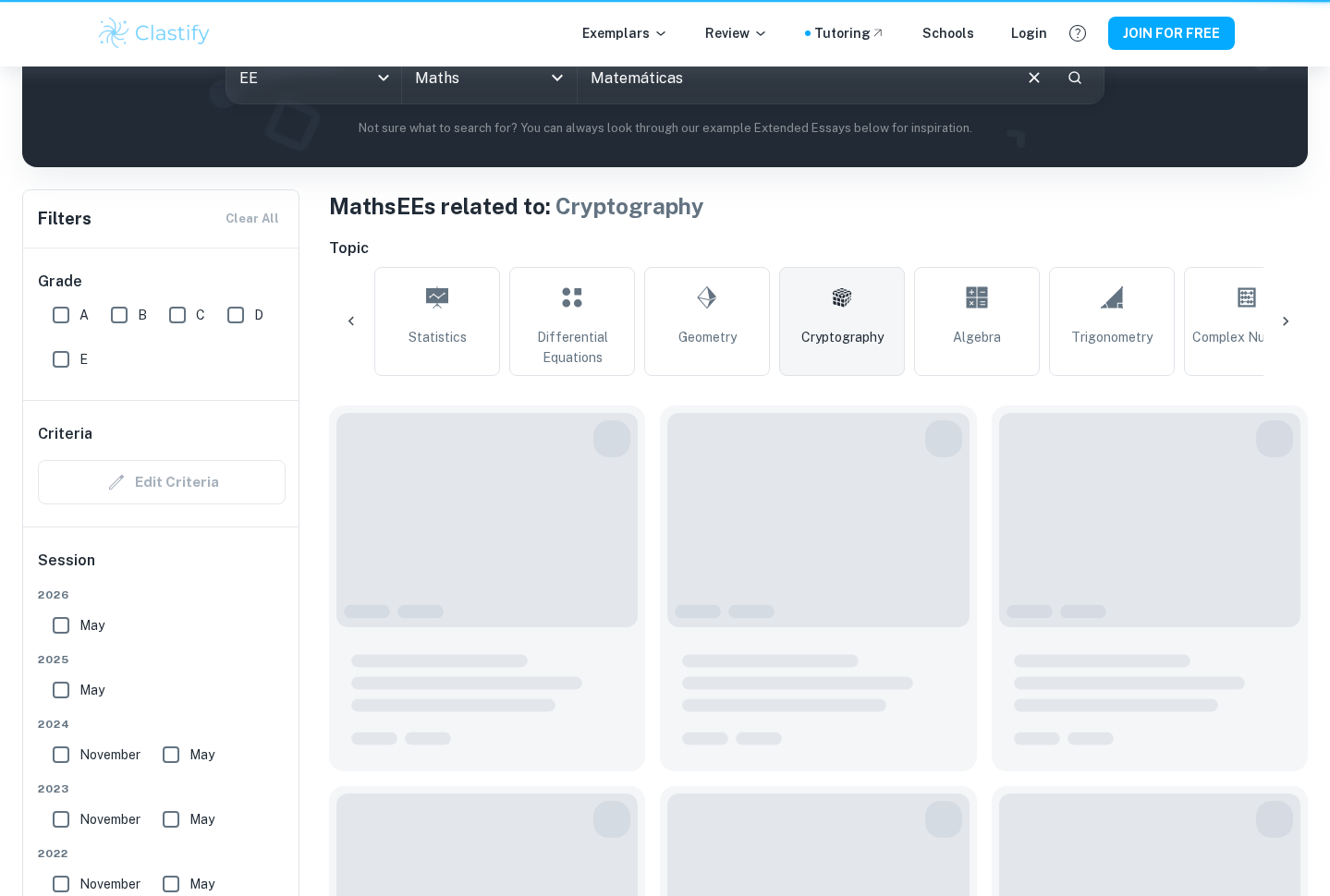
type input "Cryptography"
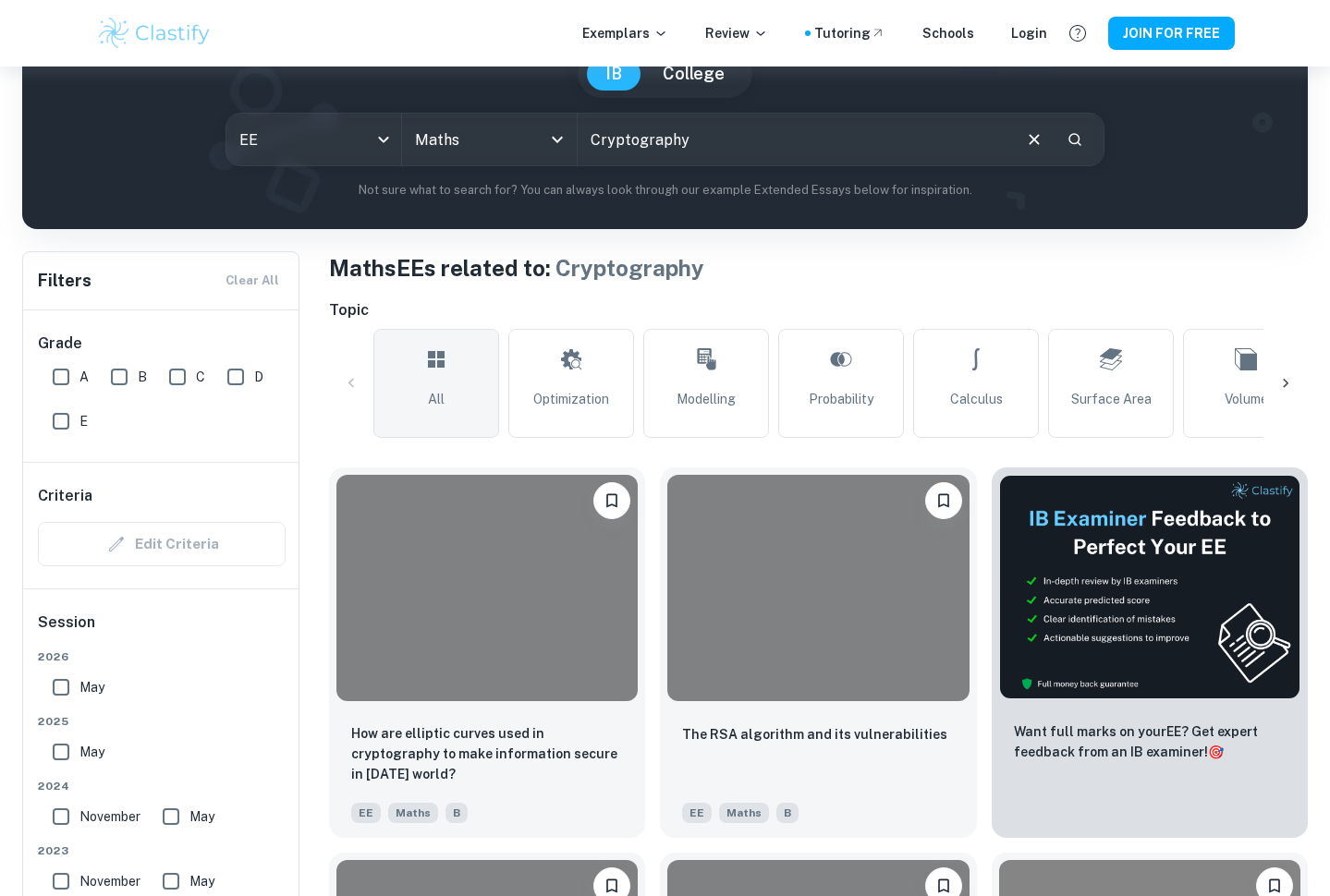
click at [459, 366] on link "All" at bounding box center [437, 383] width 126 height 109
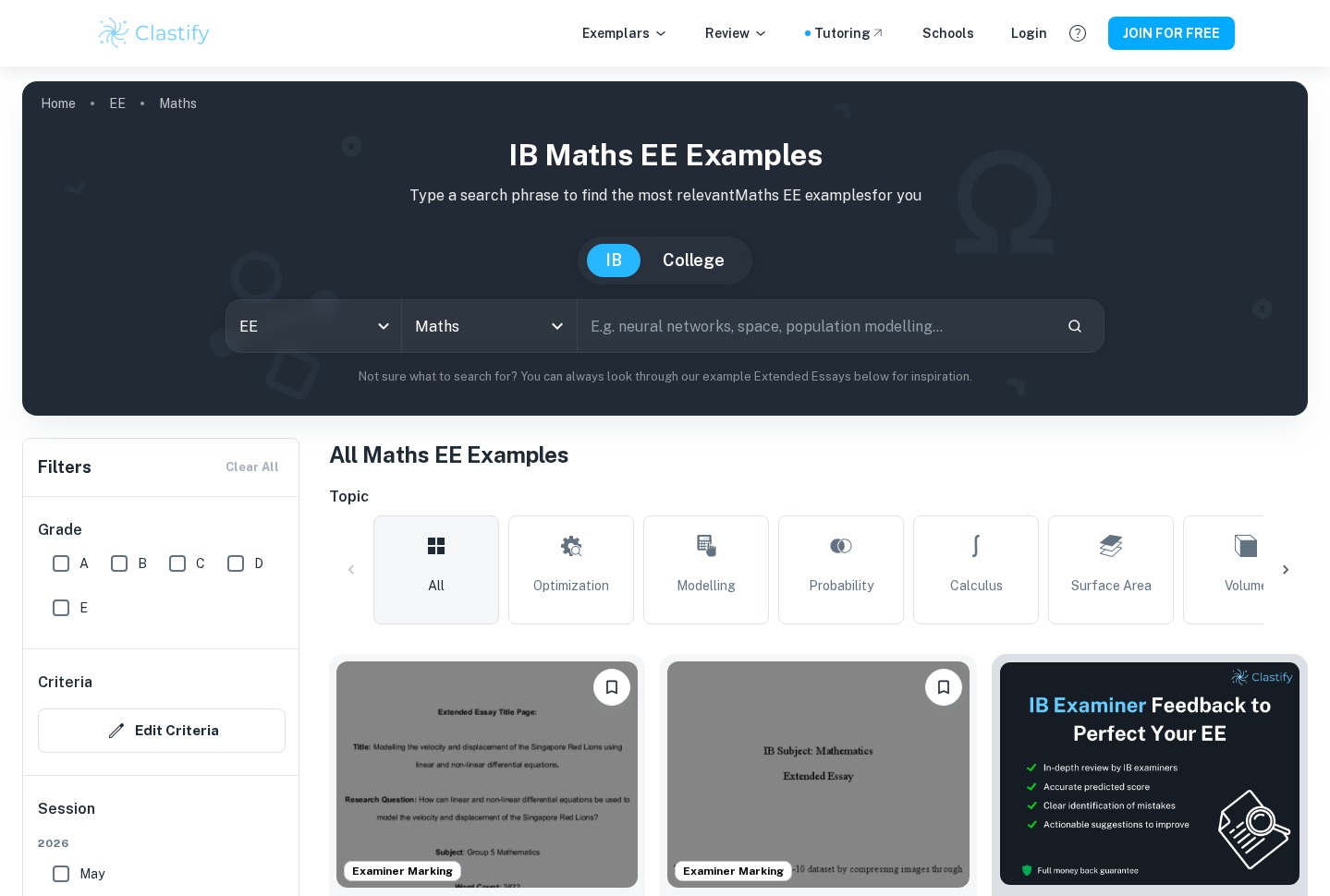
click at [689, 313] on input "text" at bounding box center [815, 326] width 475 height 52
type input "Matemáticas"
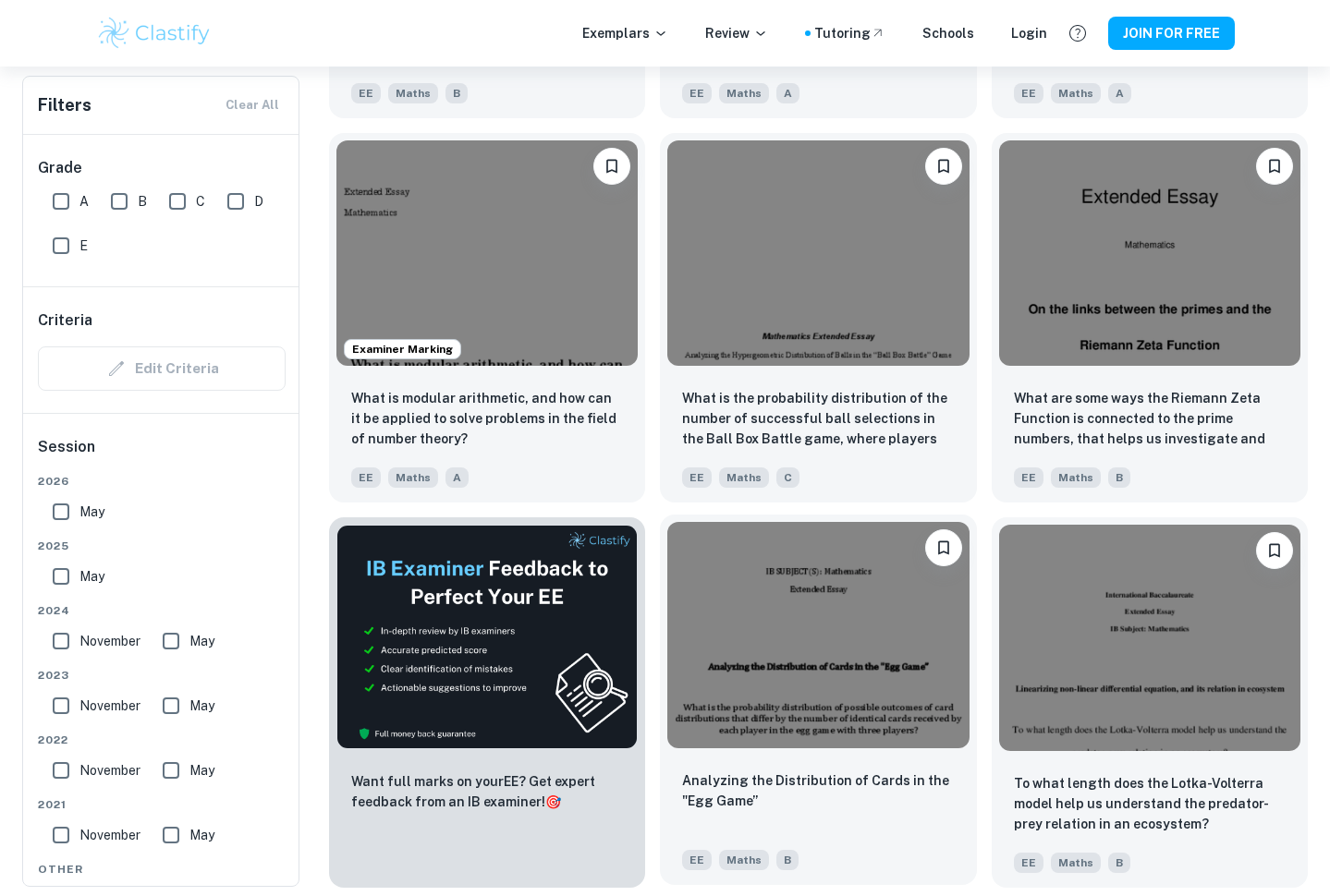
scroll to position [3155, 0]
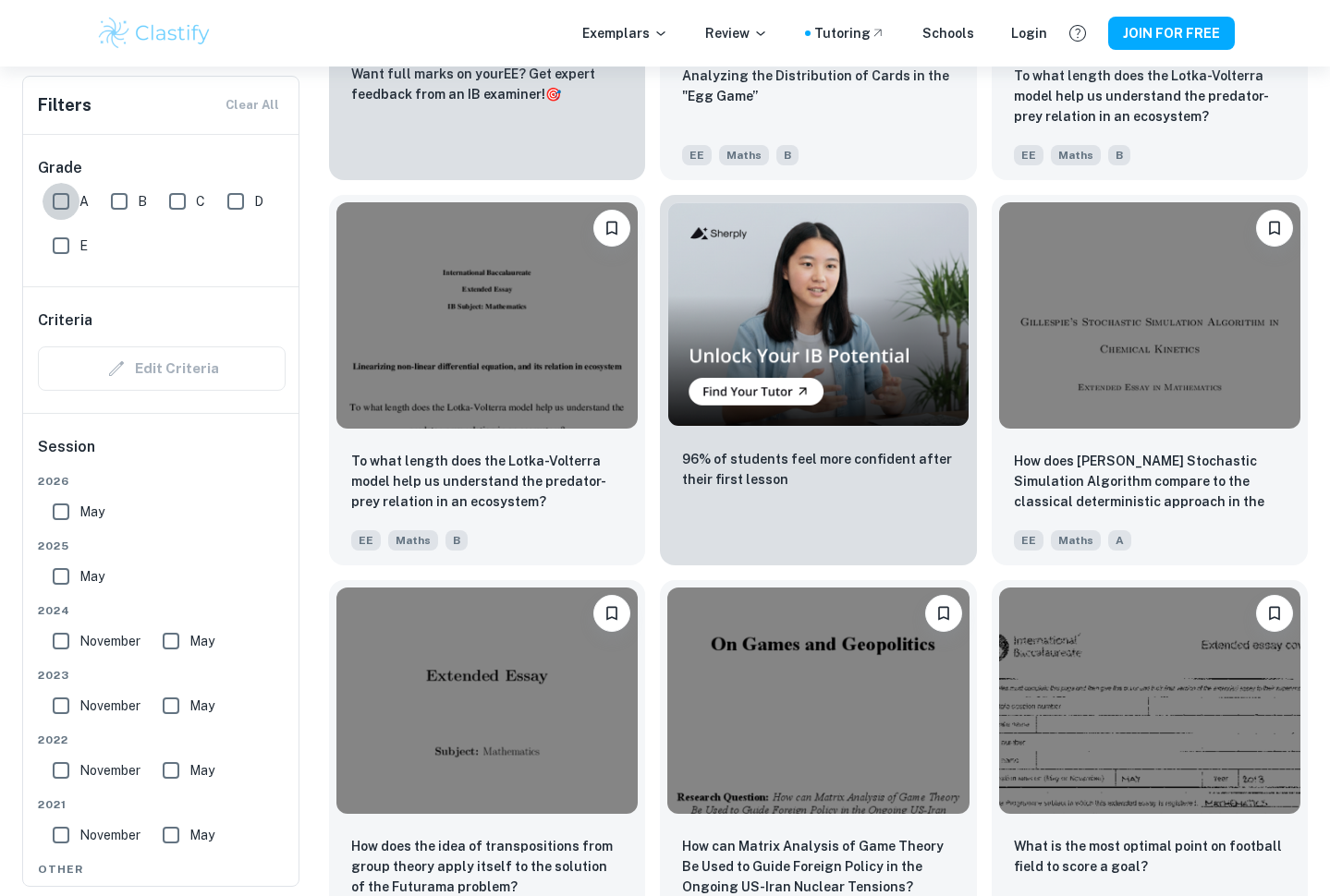
click at [55, 200] on input "A" at bounding box center [61, 202] width 37 height 37
checkbox input "true"
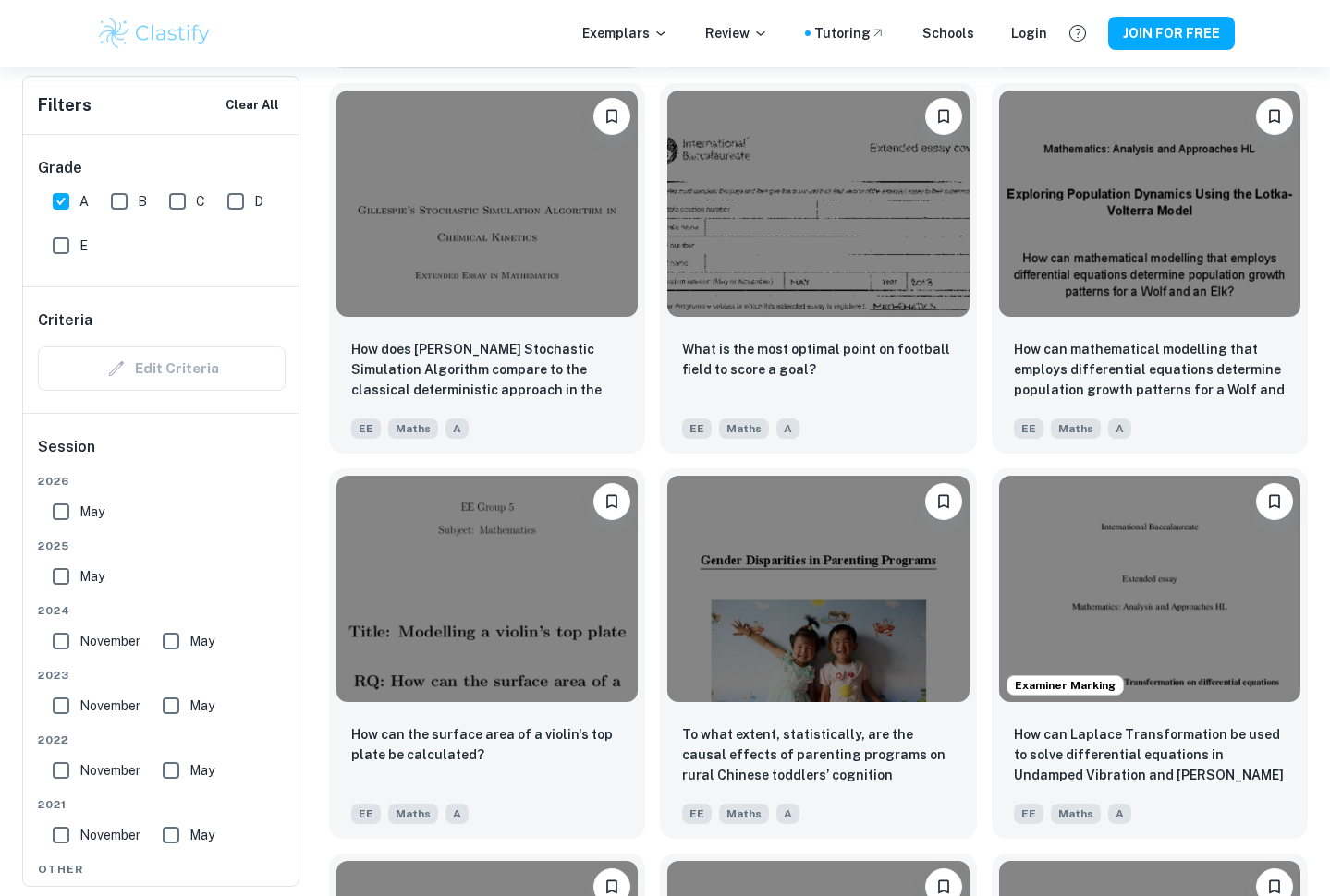
scroll to position [1397, 0]
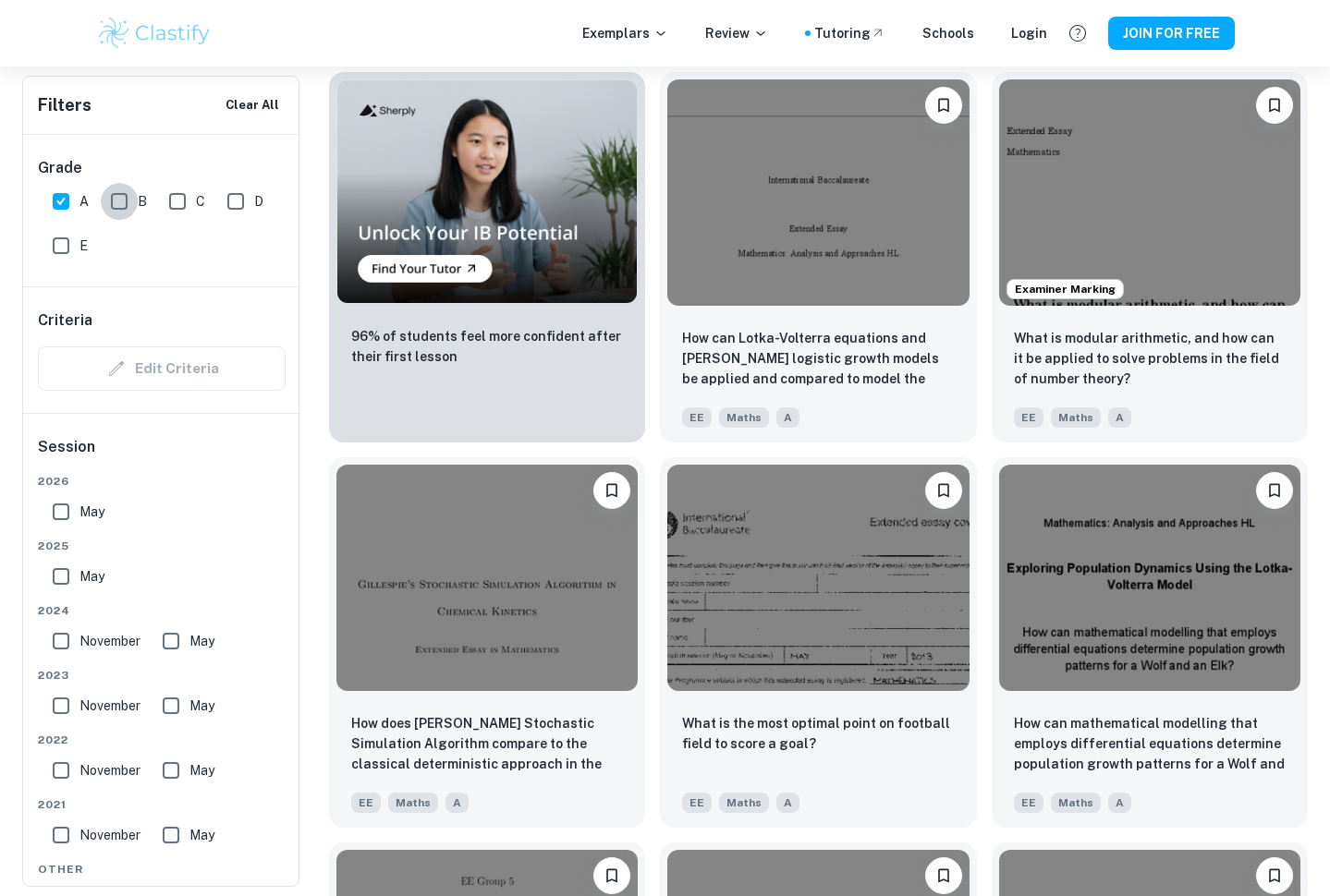
click at [114, 207] on input "B" at bounding box center [119, 202] width 37 height 37
checkbox input "true"
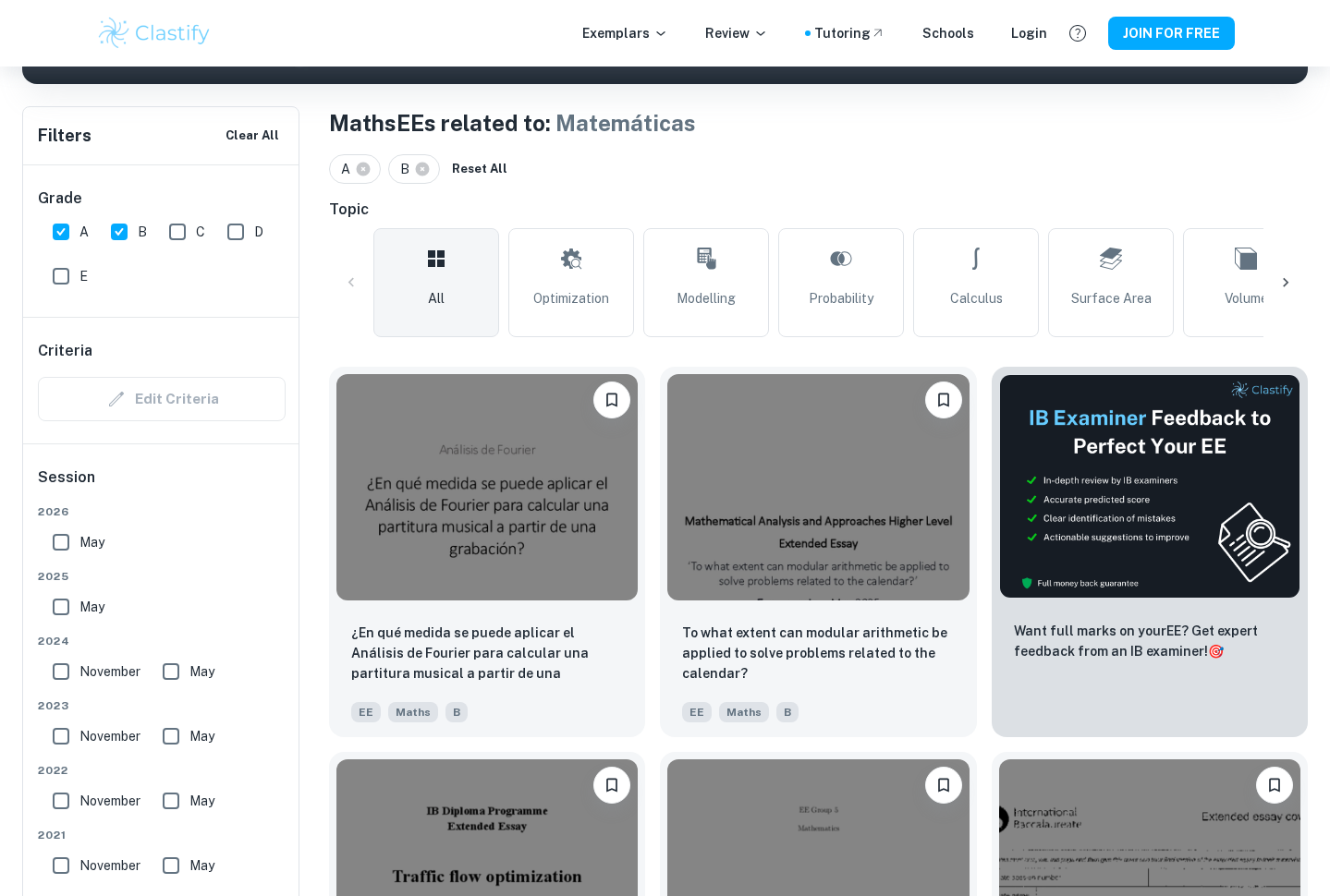
scroll to position [332, 0]
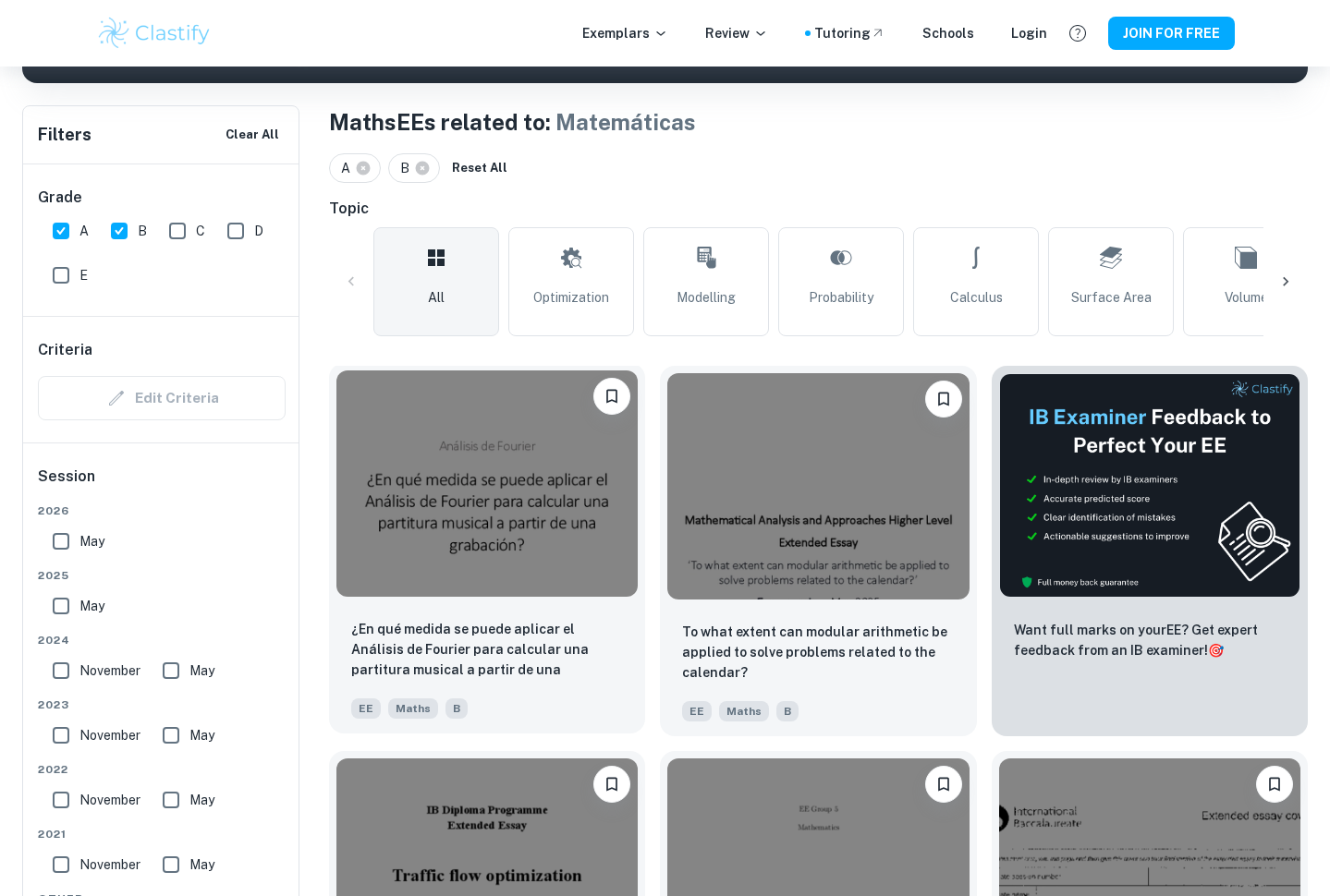
click at [521, 490] on img at bounding box center [487, 484] width 301 height 226
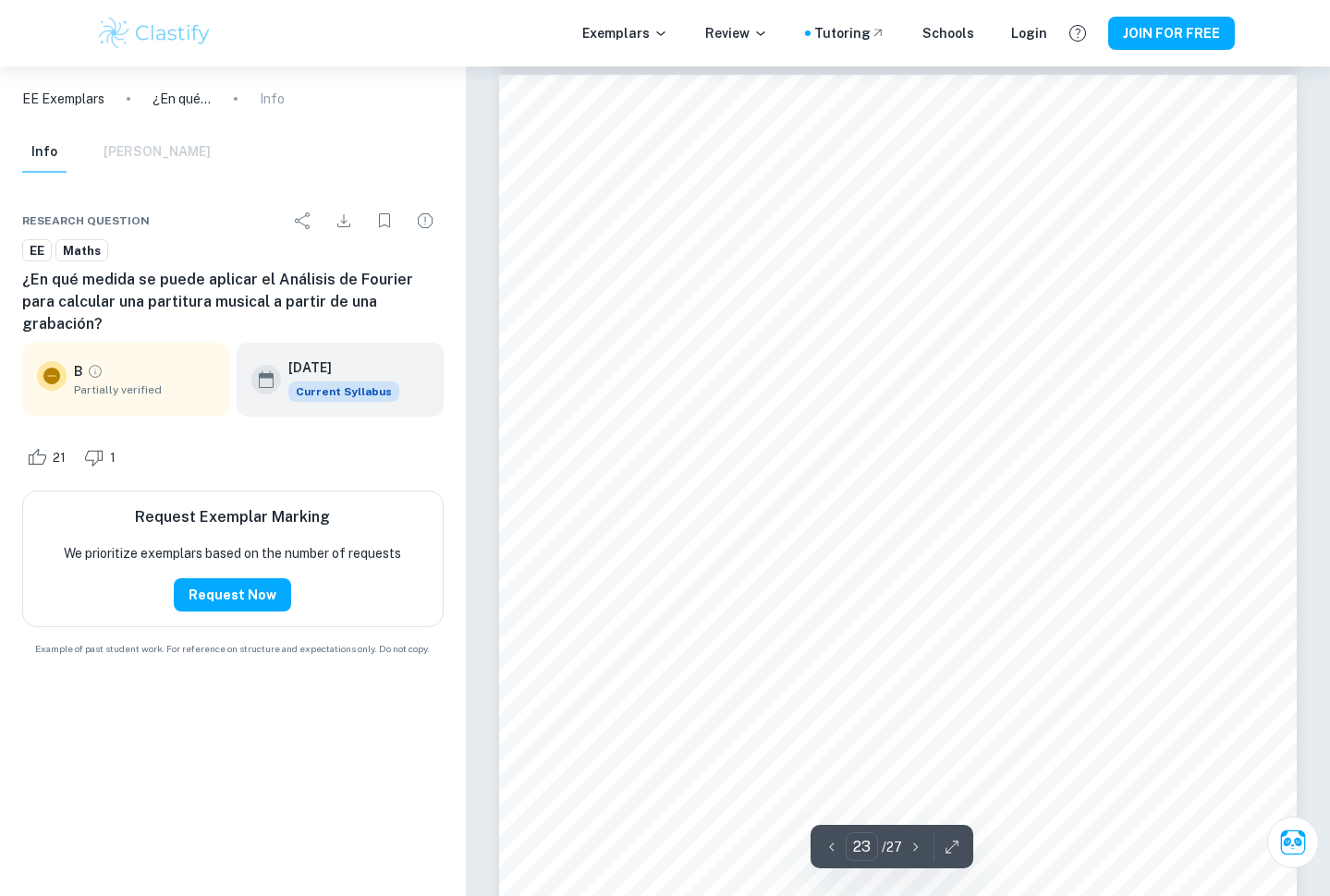
scroll to position [25669, 1]
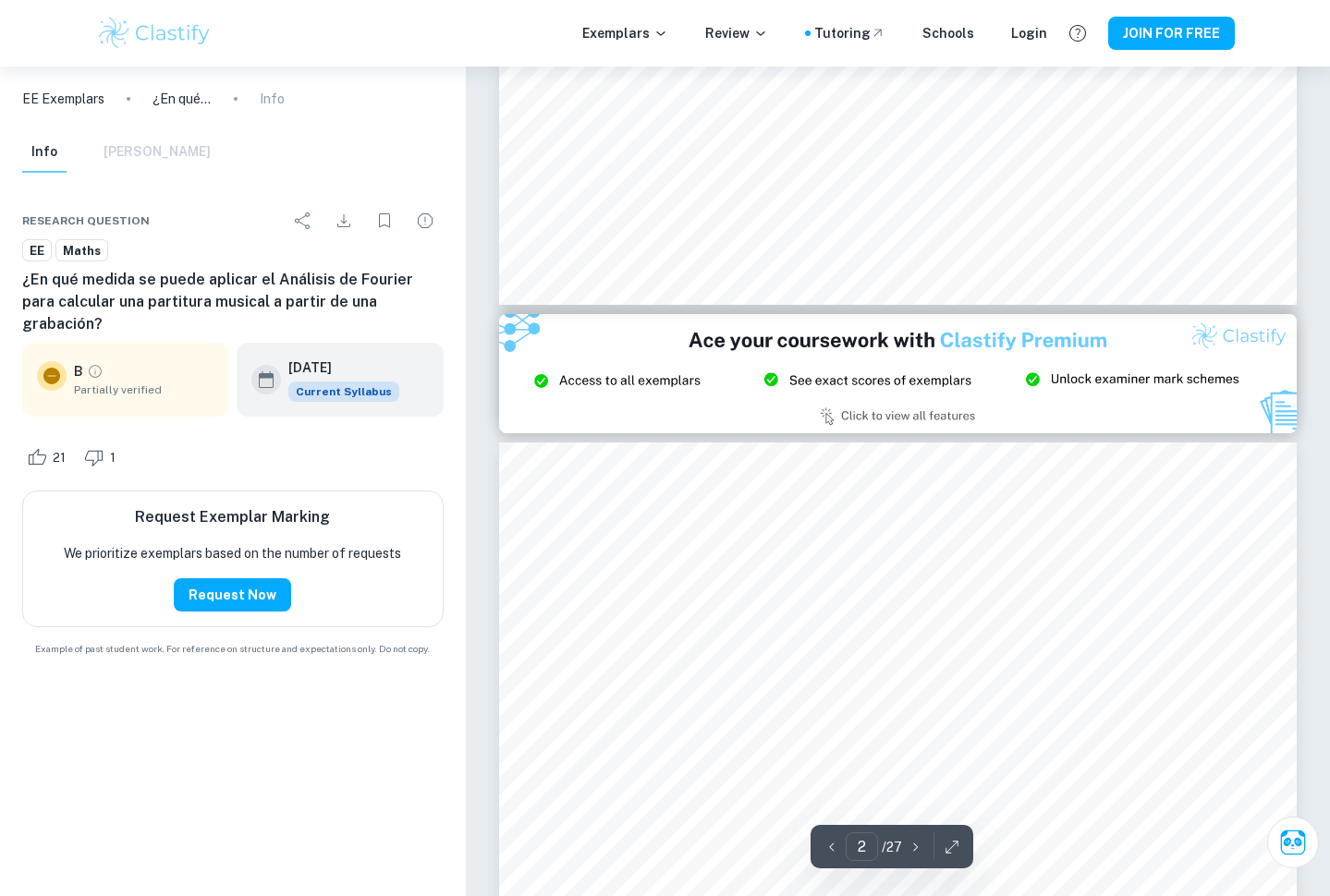
type input "3"
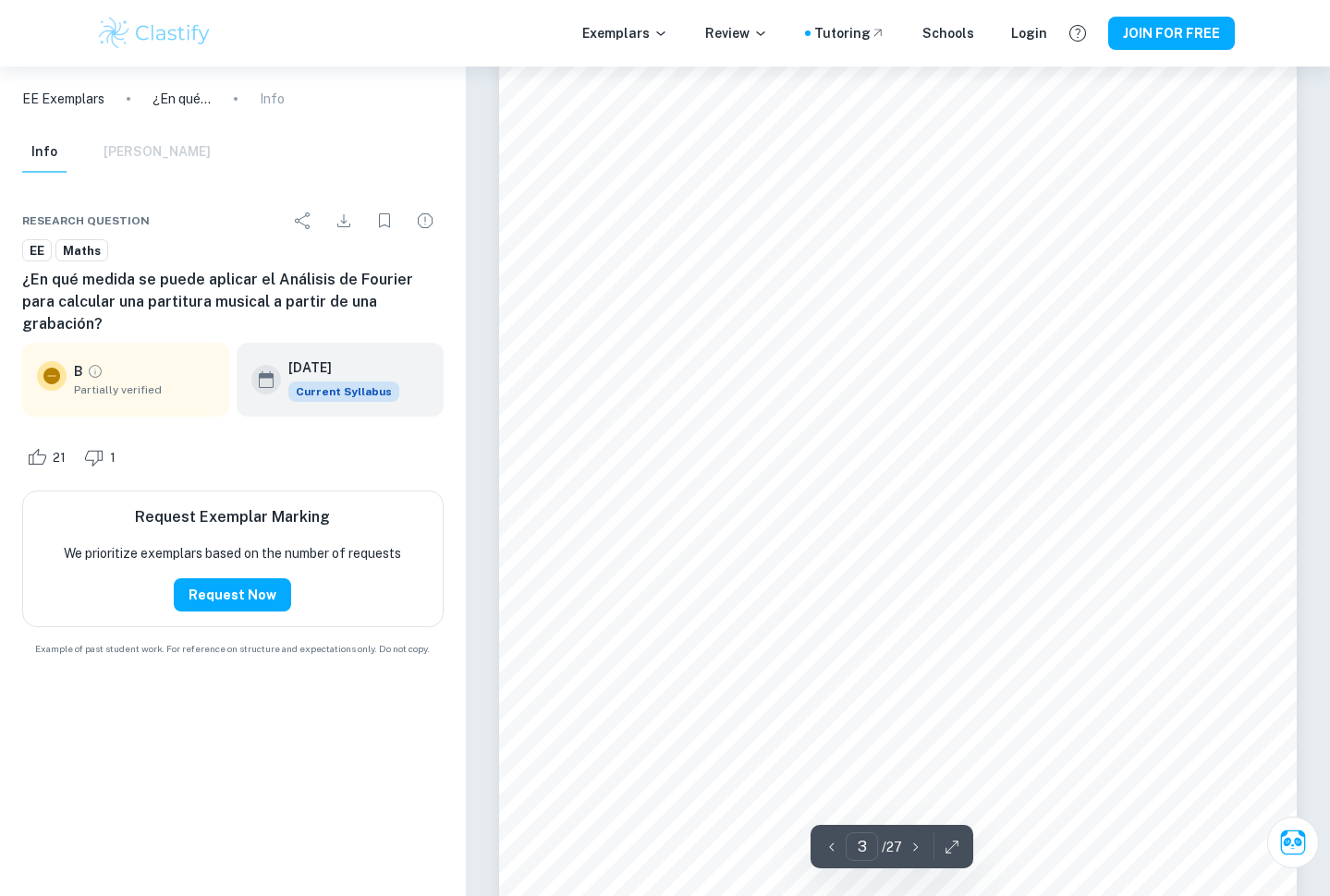
scroll to position [2615, 0]
